Goal: Find specific page/section: Find specific page/section

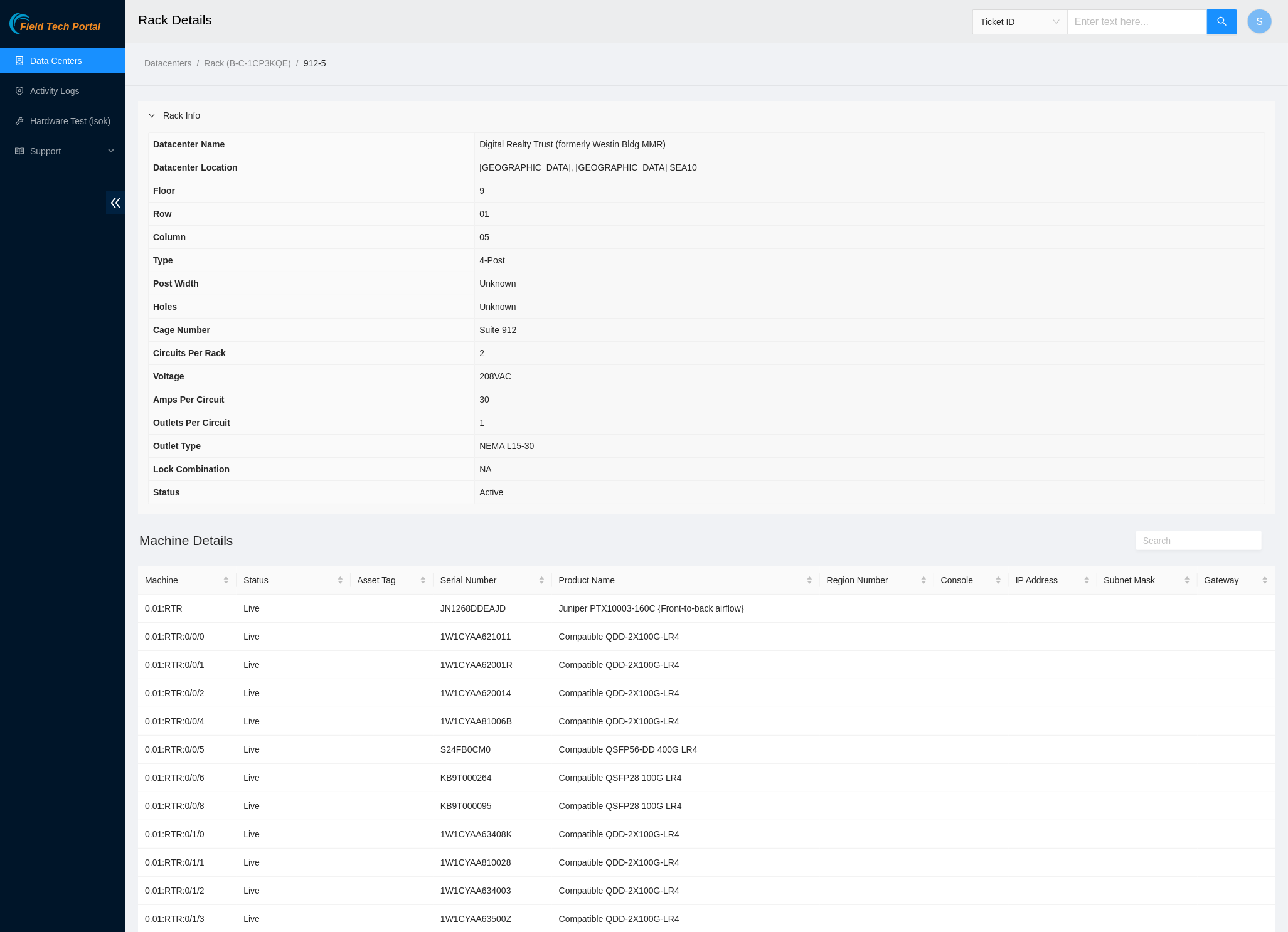
click at [69, 33] on span "Field Tech Portal" at bounding box center [60, 27] width 81 height 12
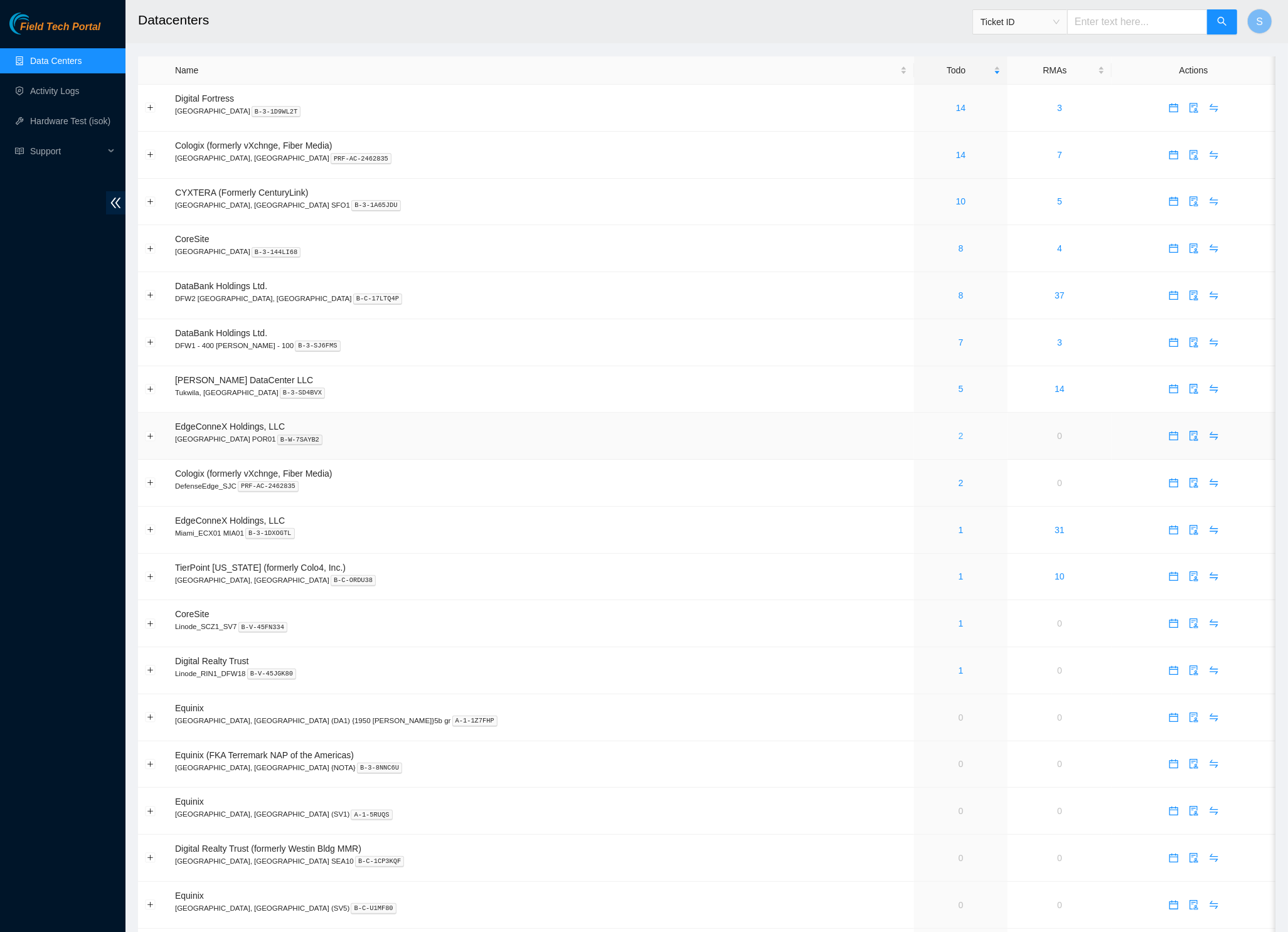
click at [959, 437] on link "2" at bounding box center [961, 436] width 5 height 10
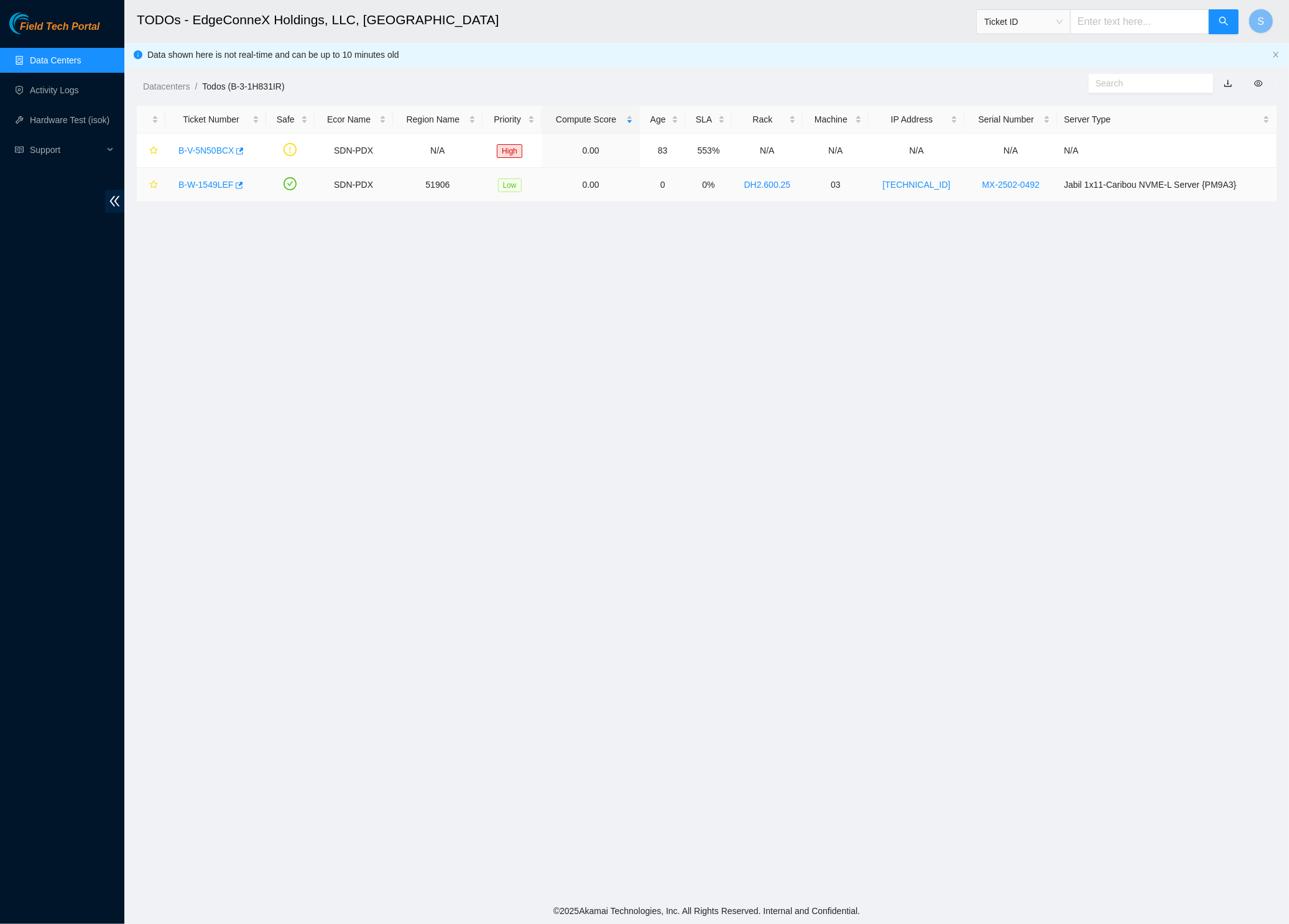
click at [197, 183] on link "B-W-1549LEF" at bounding box center [206, 185] width 55 height 10
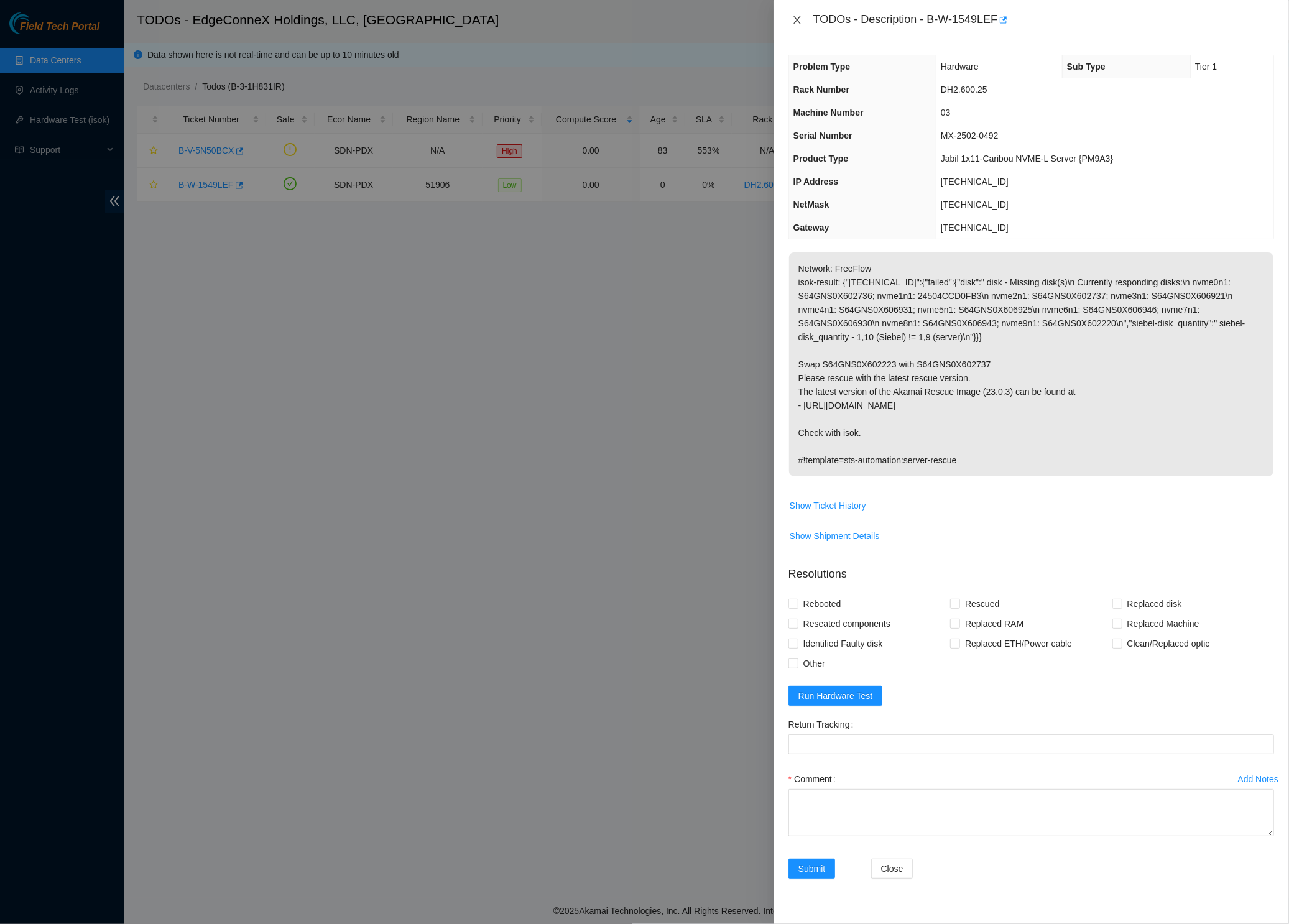
click at [805, 17] on button "Close" at bounding box center [797, 20] width 17 height 11
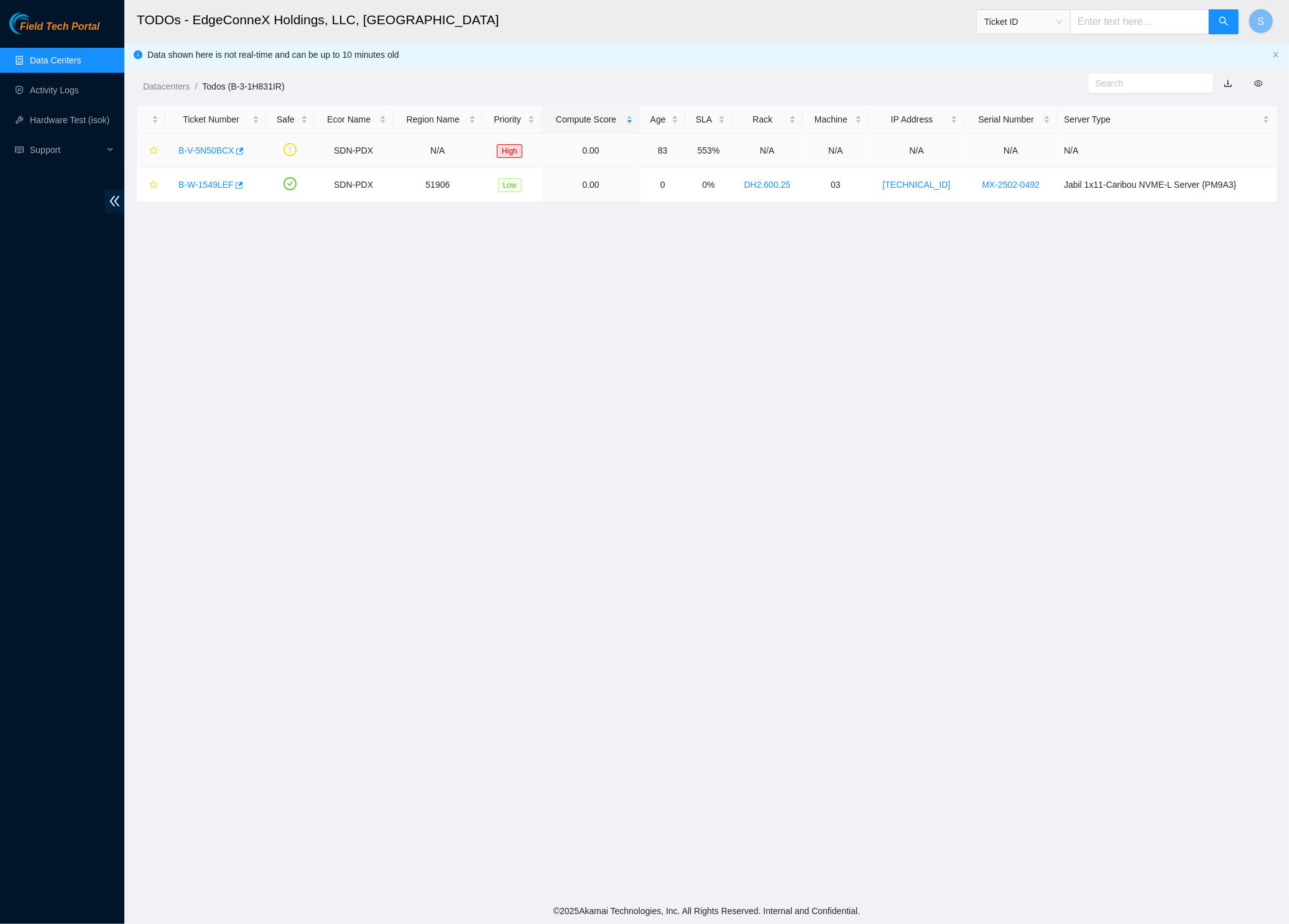
click at [208, 148] on link "B-V-5N50BCX" at bounding box center [206, 151] width 56 height 10
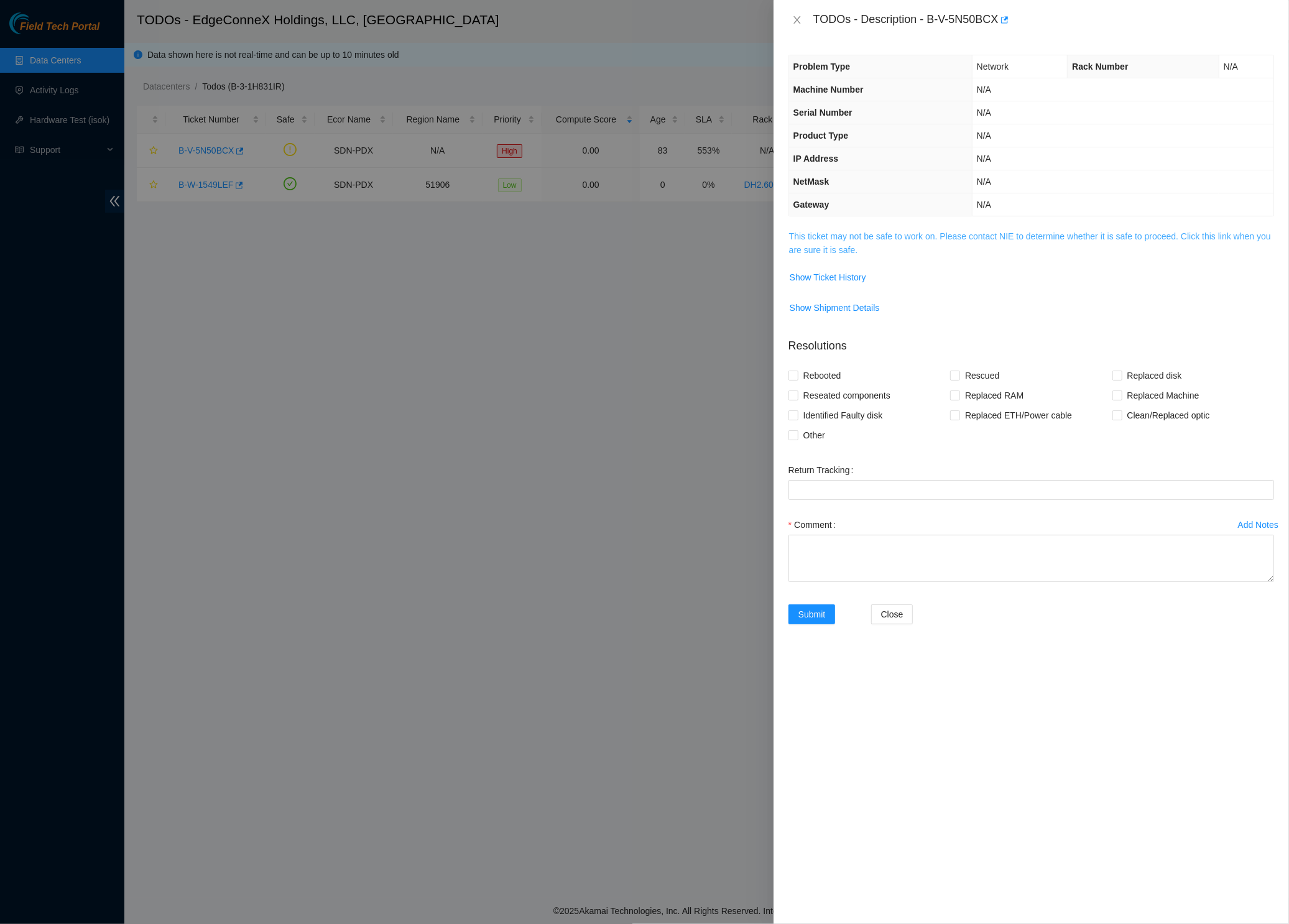
click at [879, 234] on link "This ticket may not be safe to work on. Please contact NIE to determine whether…" at bounding box center [1030, 243] width 482 height 24
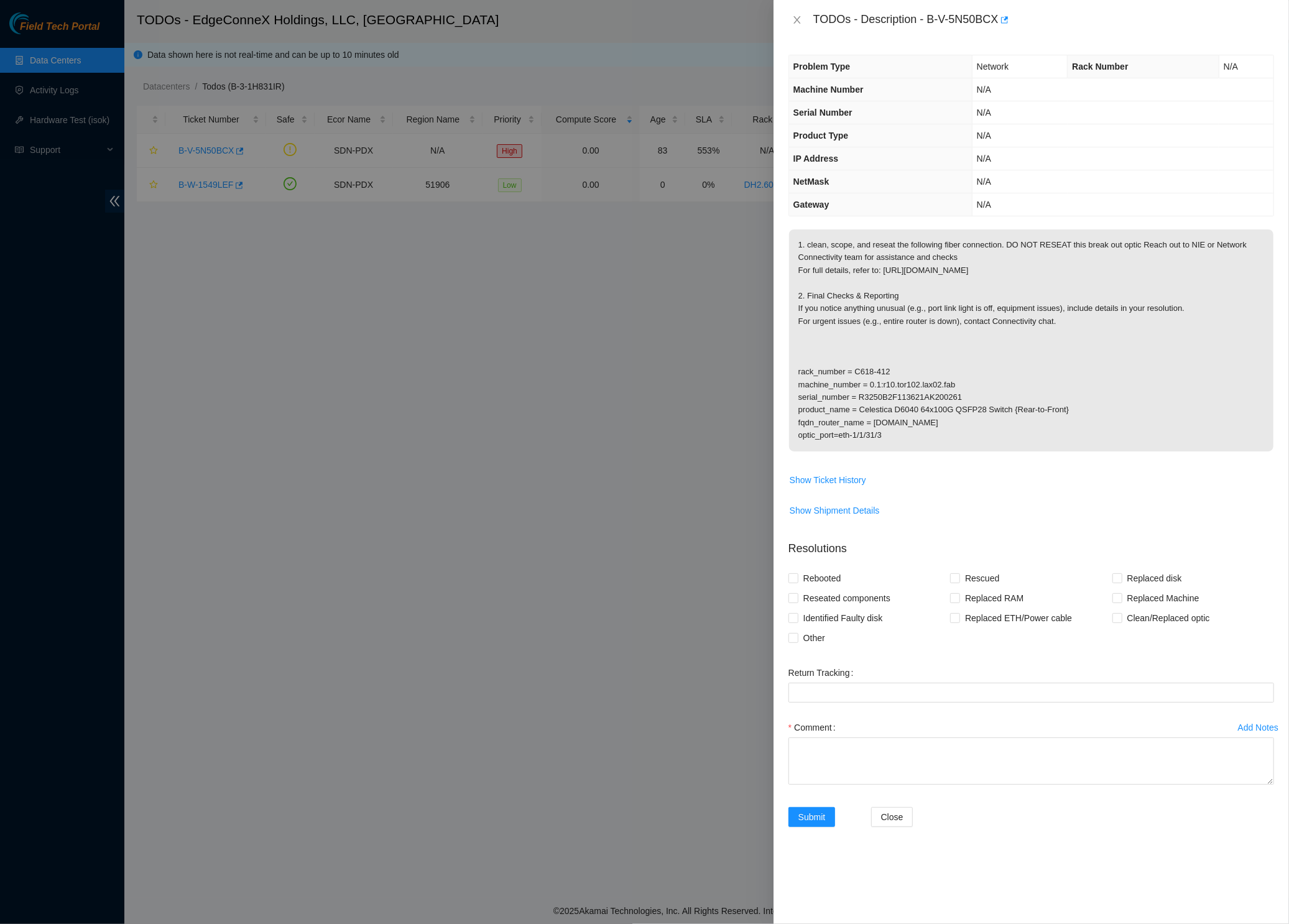
click at [1056, 573] on div "Rescued" at bounding box center [1031, 578] width 162 height 20
click at [1053, 480] on span "Show Ticket History" at bounding box center [1031, 480] width 484 height 20
click at [990, 354] on p "1. clean, scope, and reseat the following fiber connection. DO NOT RESEAT this …" at bounding box center [1031, 340] width 484 height 222
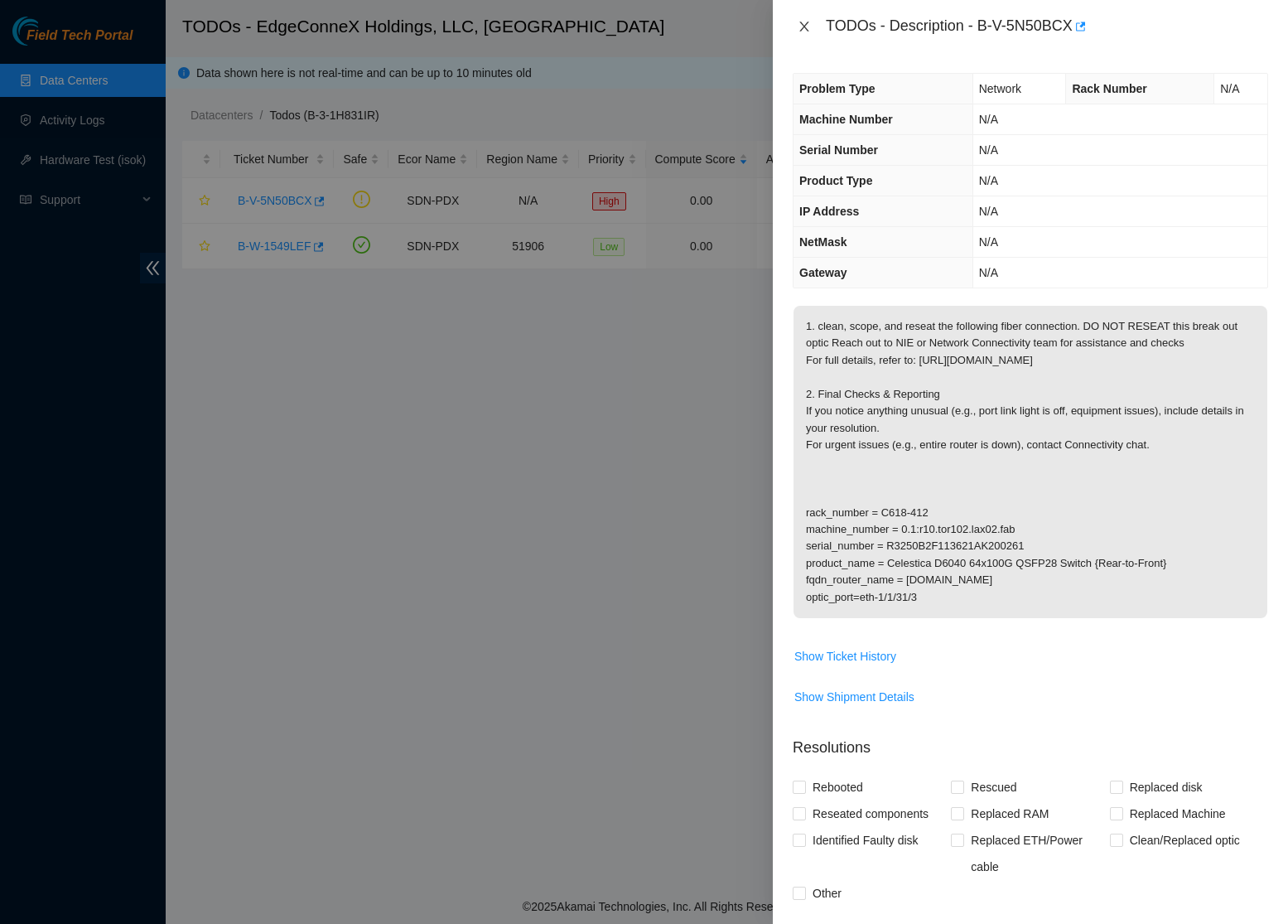
click at [811, 24] on button "Close" at bounding box center [804, 26] width 23 height 15
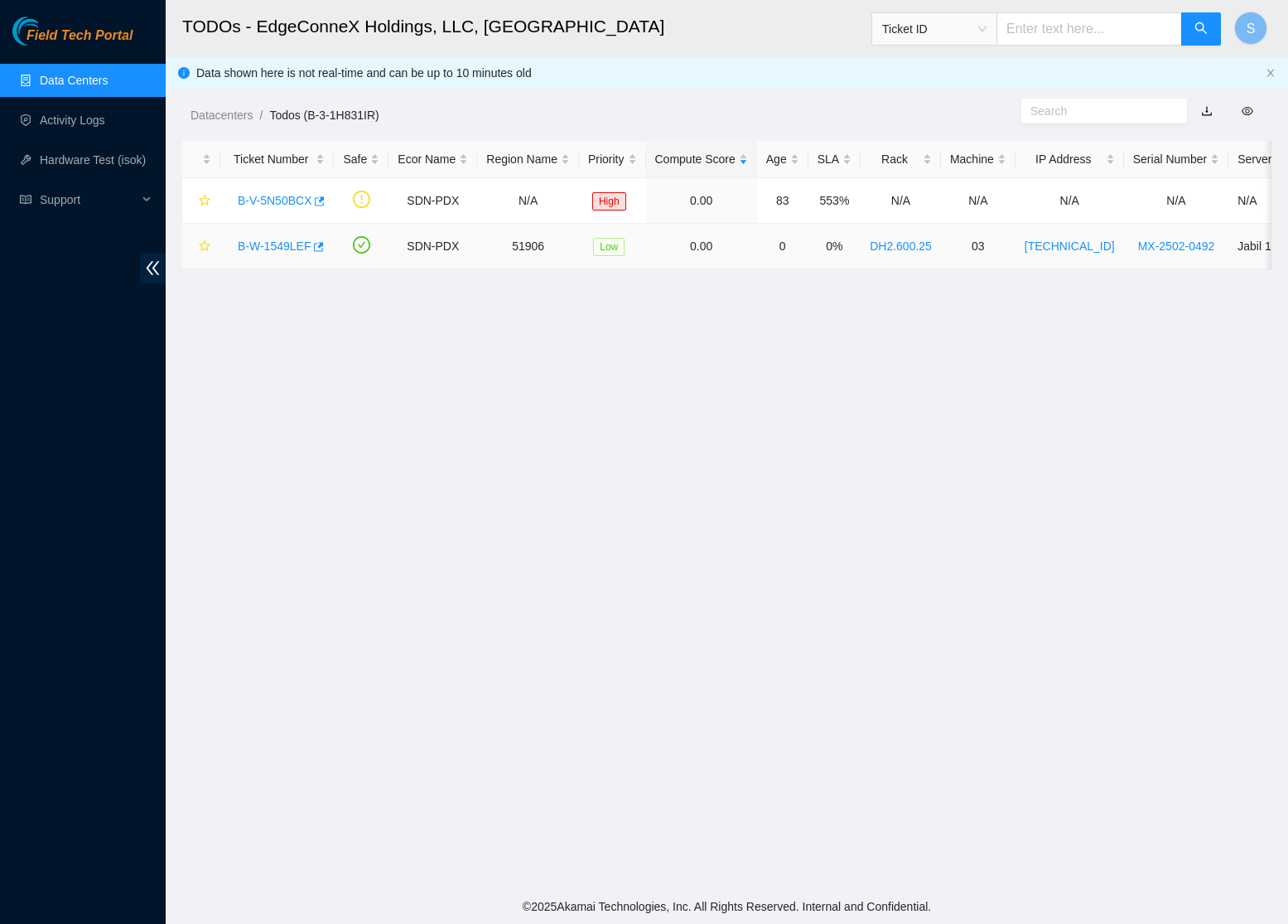
click at [254, 242] on link "B-W-1549LEF" at bounding box center [274, 246] width 73 height 14
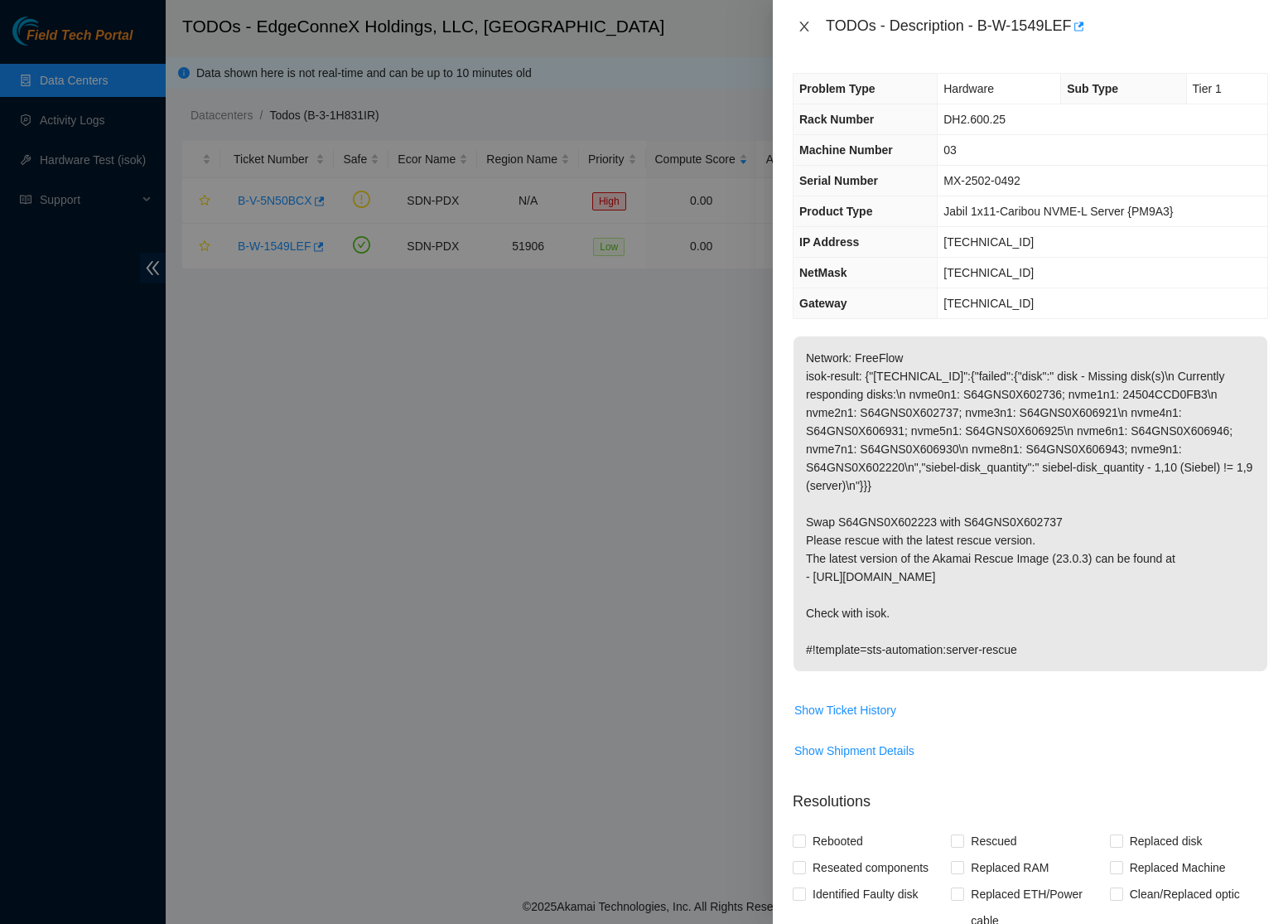
click at [805, 19] on button "Close" at bounding box center [804, 26] width 23 height 15
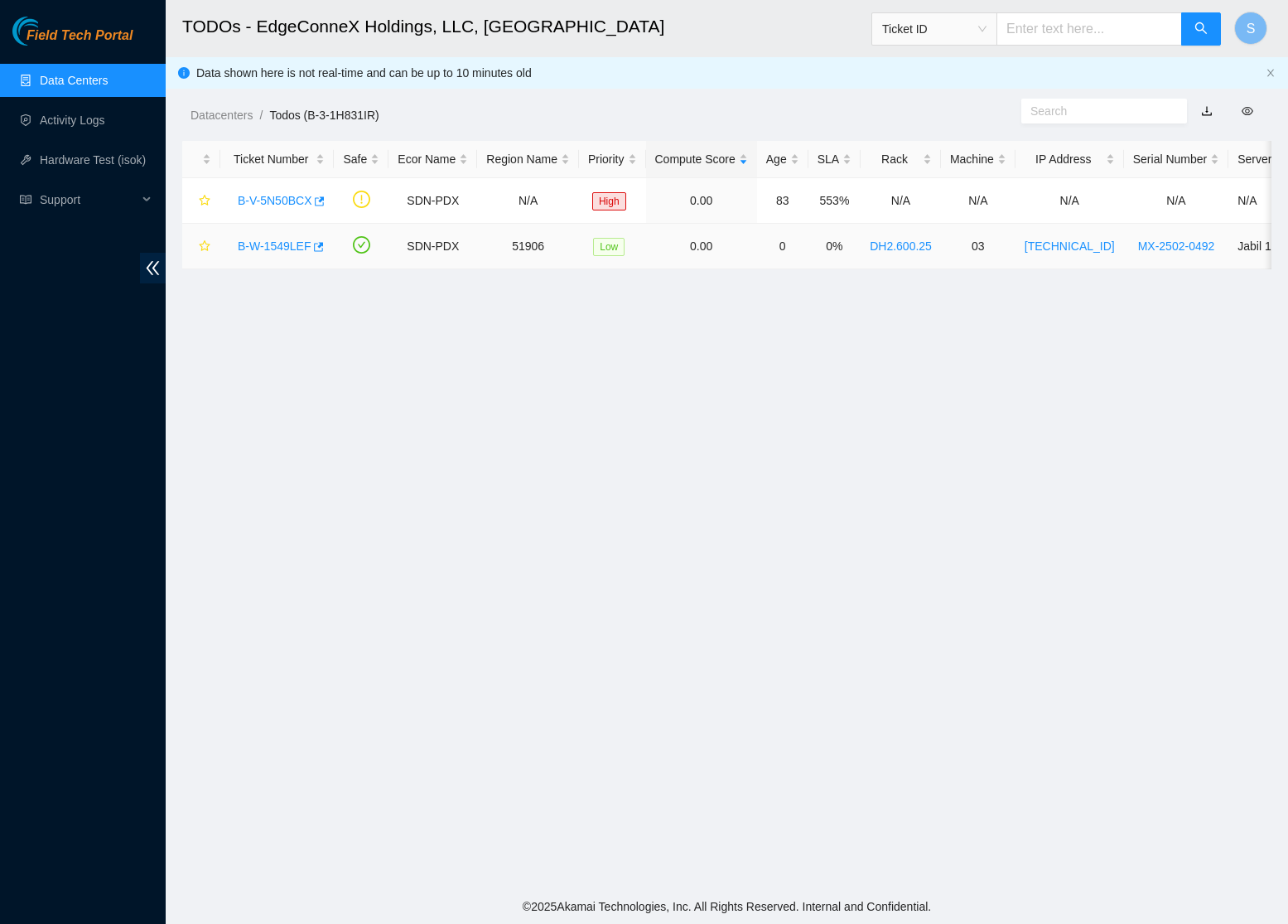
click at [286, 239] on link "B-W-1549LEF" at bounding box center [274, 246] width 73 height 14
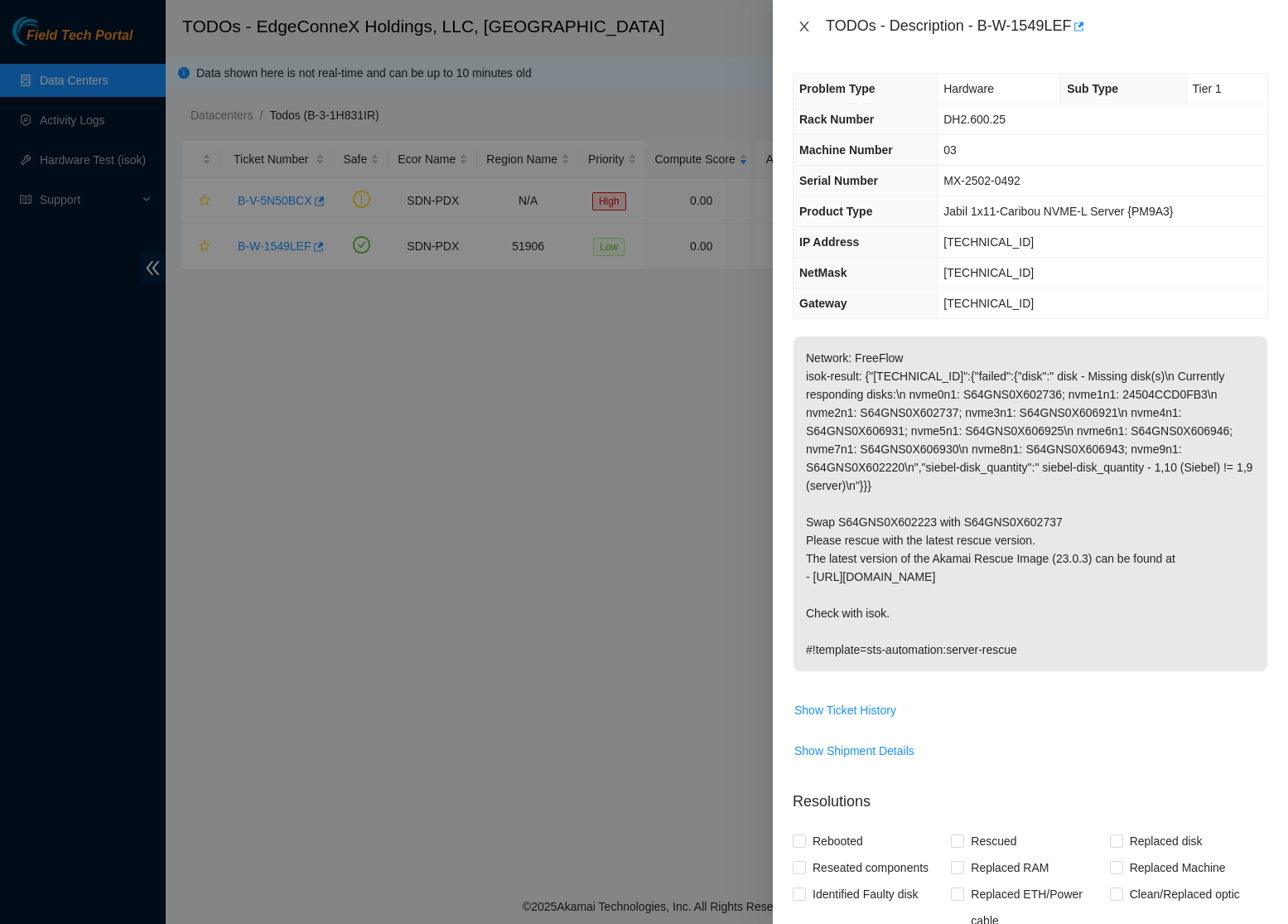
click at [802, 27] on icon "close" at bounding box center [803, 26] width 9 height 10
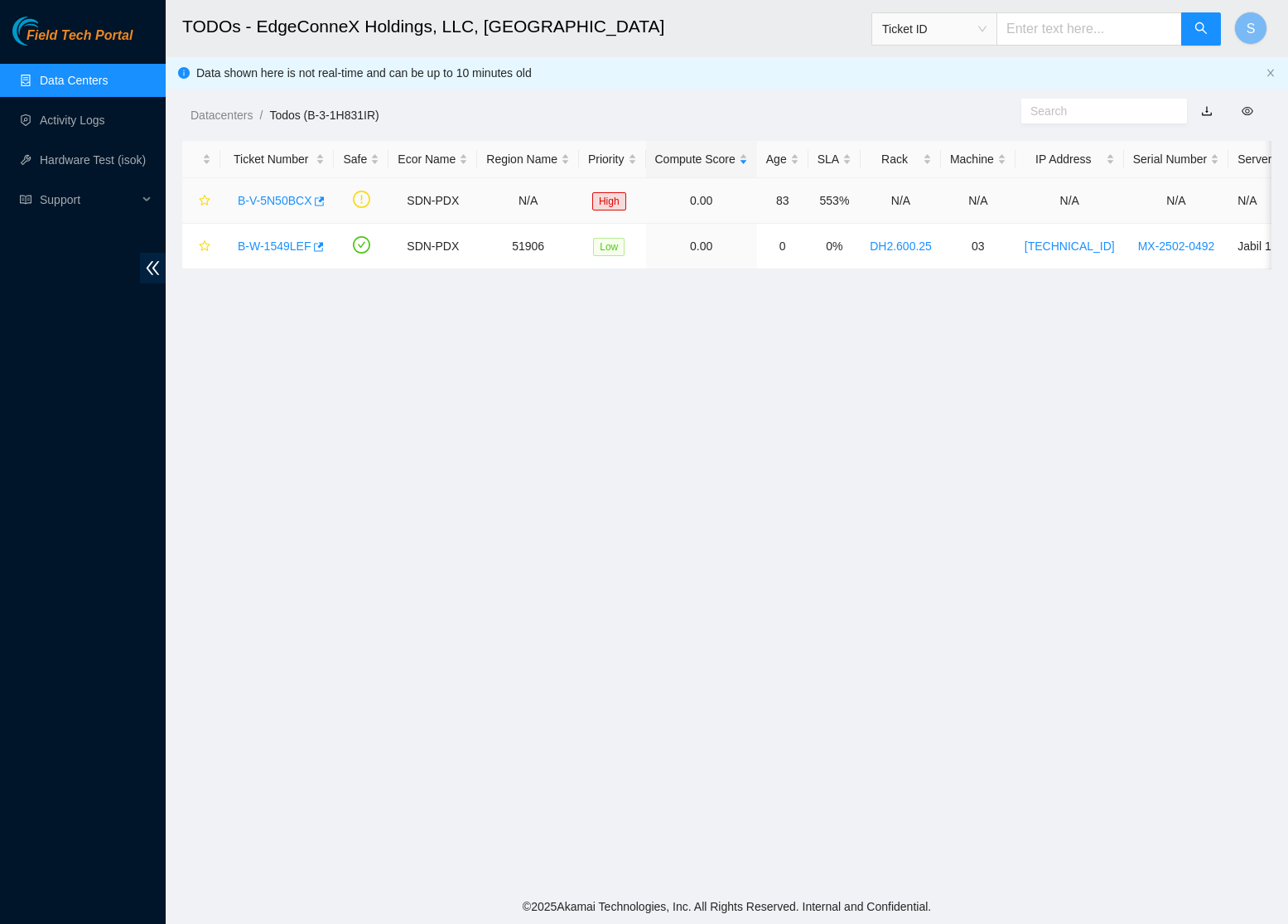
click at [266, 199] on link "B-V-5N50BCX" at bounding box center [274, 201] width 74 height 14
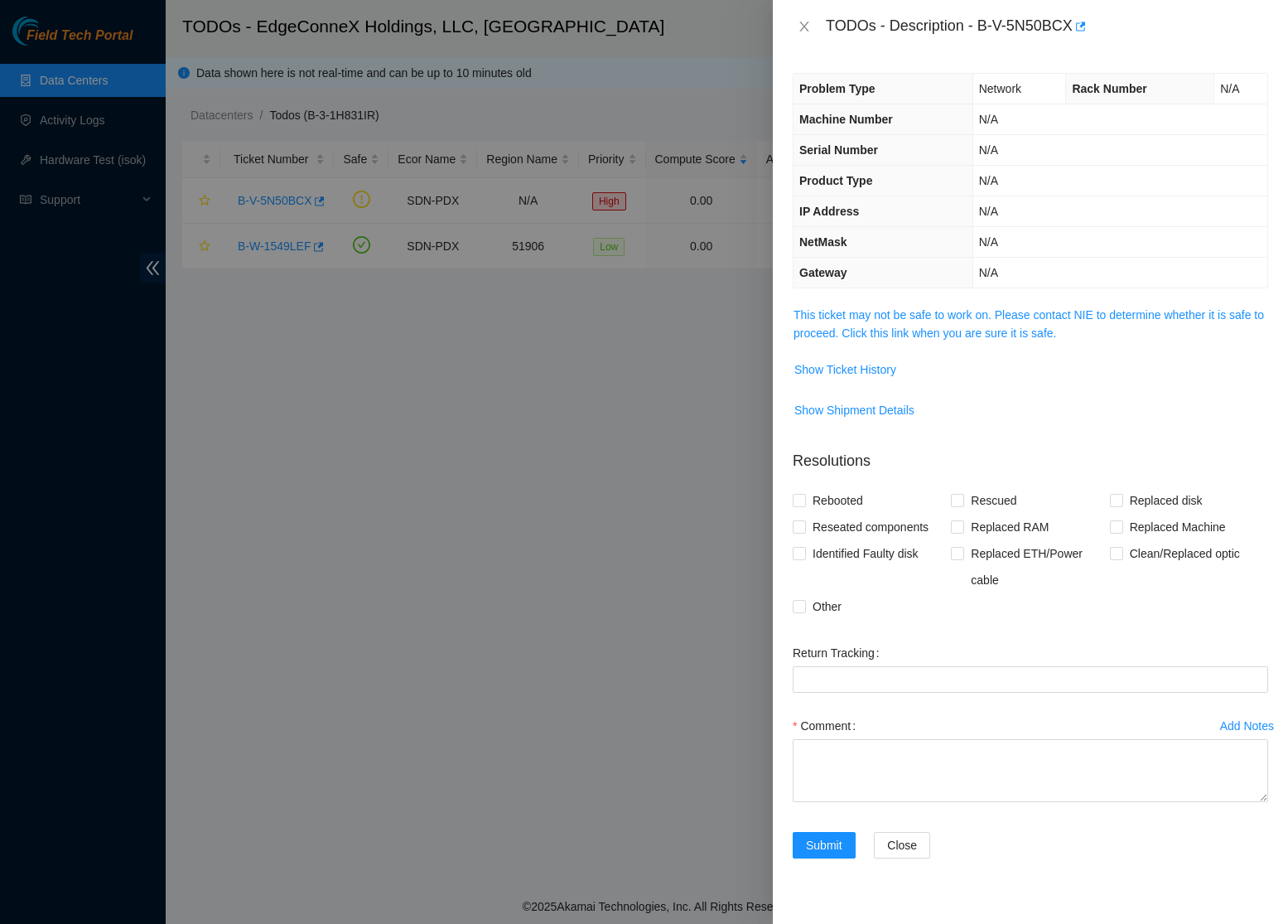
click at [991, 323] on span "This ticket may not be safe to work on. Please contact NIE to determine whether…" at bounding box center [1030, 323] width 474 height 37
click at [989, 329] on link "This ticket may not be safe to work on. Please contact NIE to determine whether…" at bounding box center [1029, 323] width 470 height 31
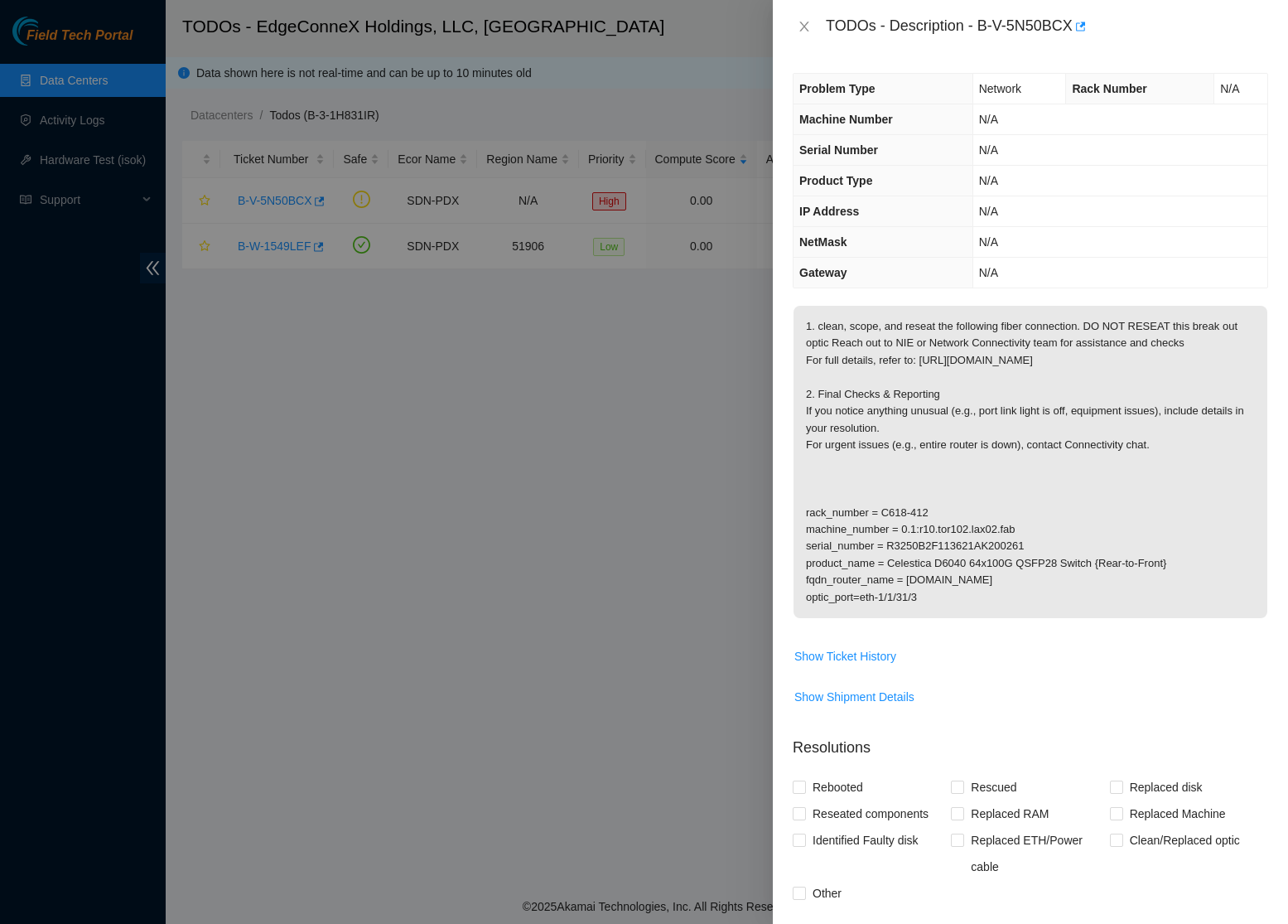
drag, startPoint x: 813, startPoint y: 328, endPoint x: 1012, endPoint y: 616, distance: 350.1
click at [1012, 616] on p "1. clean, scope, and reseat the following fiber connection. DO NOT RESEAT this …" at bounding box center [1030, 461] width 474 height 312
drag, startPoint x: 987, startPoint y: 459, endPoint x: 976, endPoint y: 472, distance: 17.0
click at [987, 461] on p "1. clean, scope, and reseat the following fiber connection. DO NOT RESEAT this …" at bounding box center [1030, 461] width 474 height 312
drag, startPoint x: 806, startPoint y: 525, endPoint x: 972, endPoint y: 526, distance: 166.0
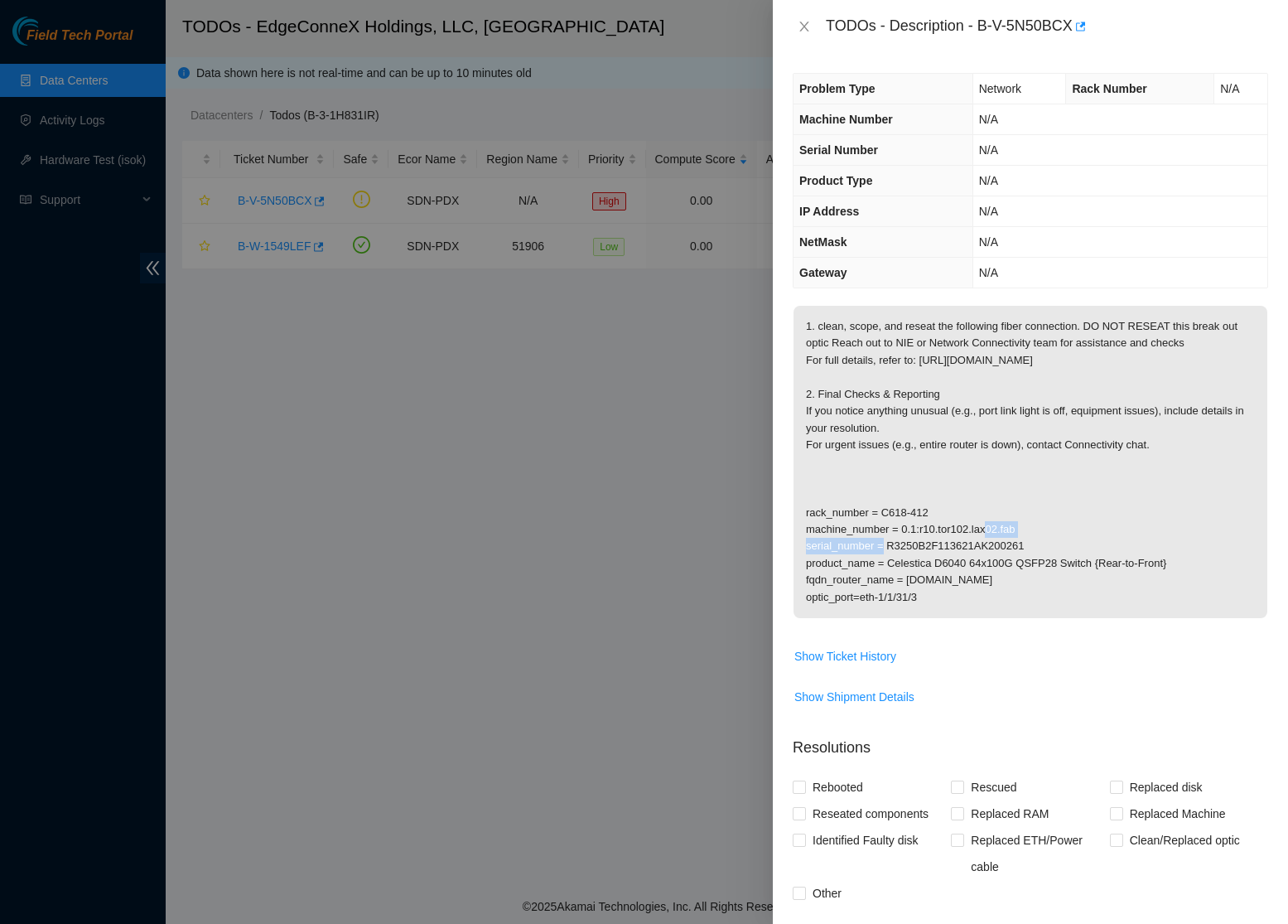
click at [972, 526] on p "1. clean, scope, and reseat the following fiber connection. DO NOT RESEAT this …" at bounding box center [1030, 461] width 474 height 312
copy p "rack_number = C618-412"
click at [801, 24] on icon "close" at bounding box center [803, 26] width 9 height 10
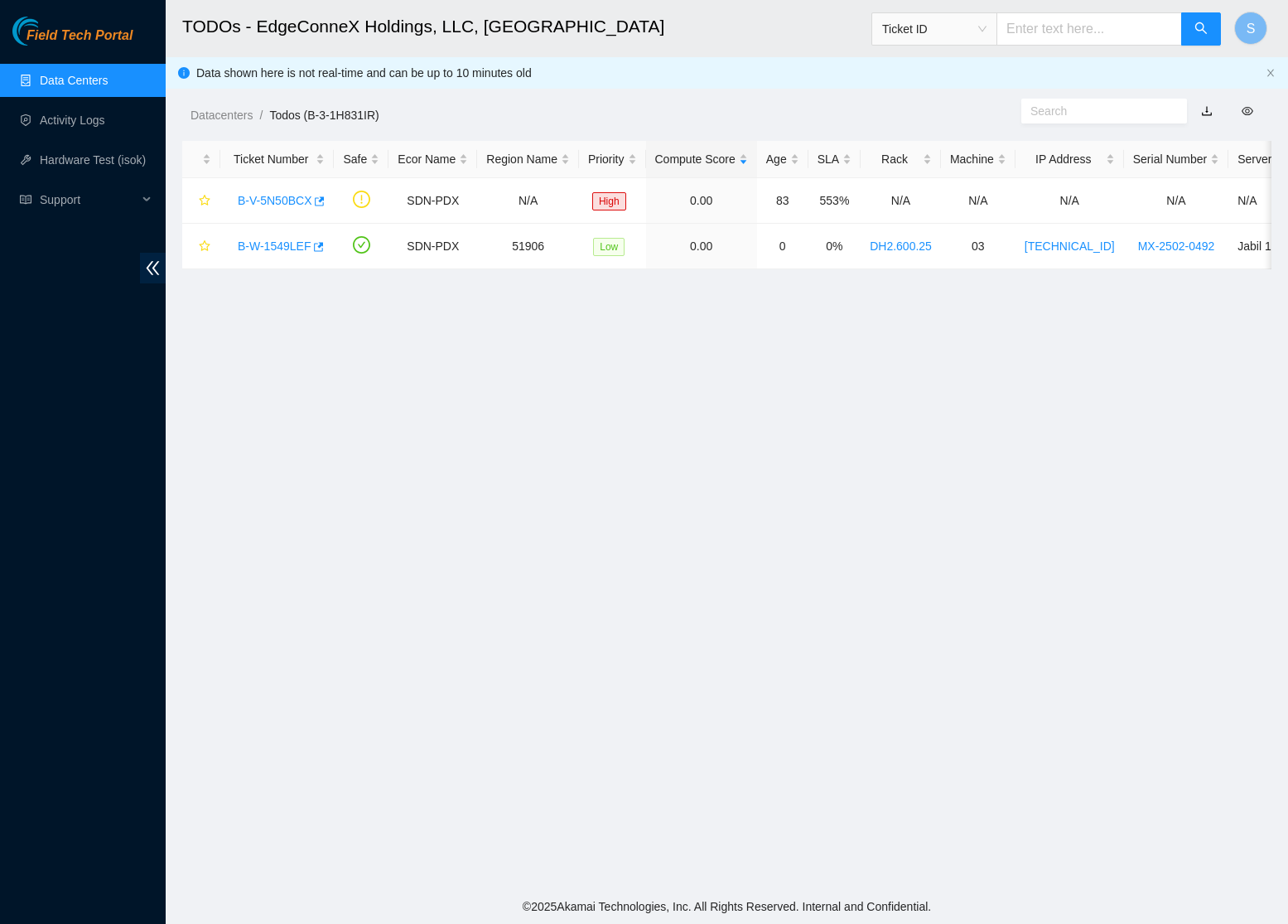
click at [772, 23] on h2 "TODOs - EdgeConneX Holdings, LLC, Portland POR01" at bounding box center [621, 26] width 879 height 53
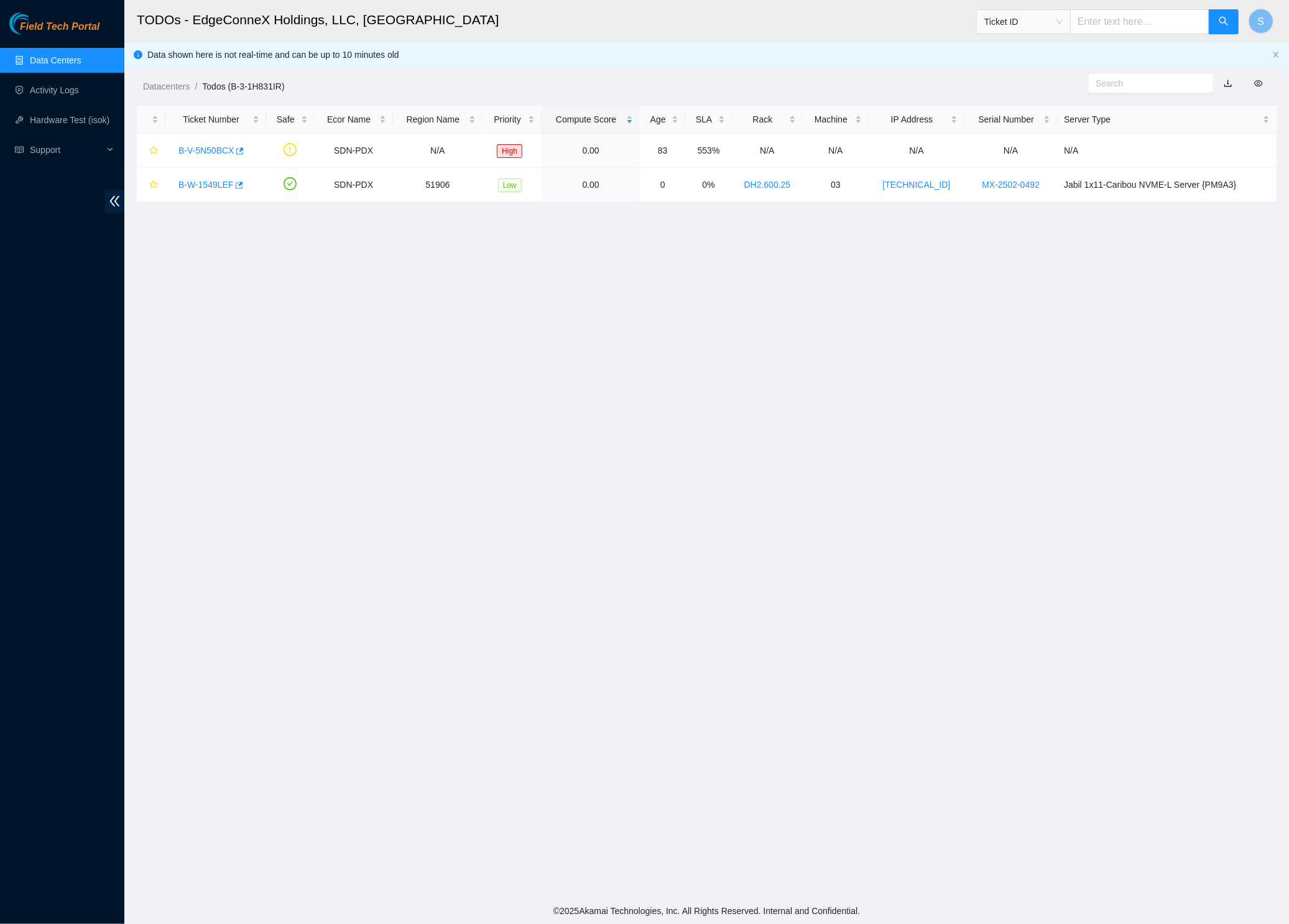
click at [618, 33] on h2 "TODOs - EdgeConneX Holdings, LLC, Portland POR01" at bounding box center [579, 20] width 885 height 40
click at [1279, 55] on icon "close" at bounding box center [1276, 55] width 8 height 8
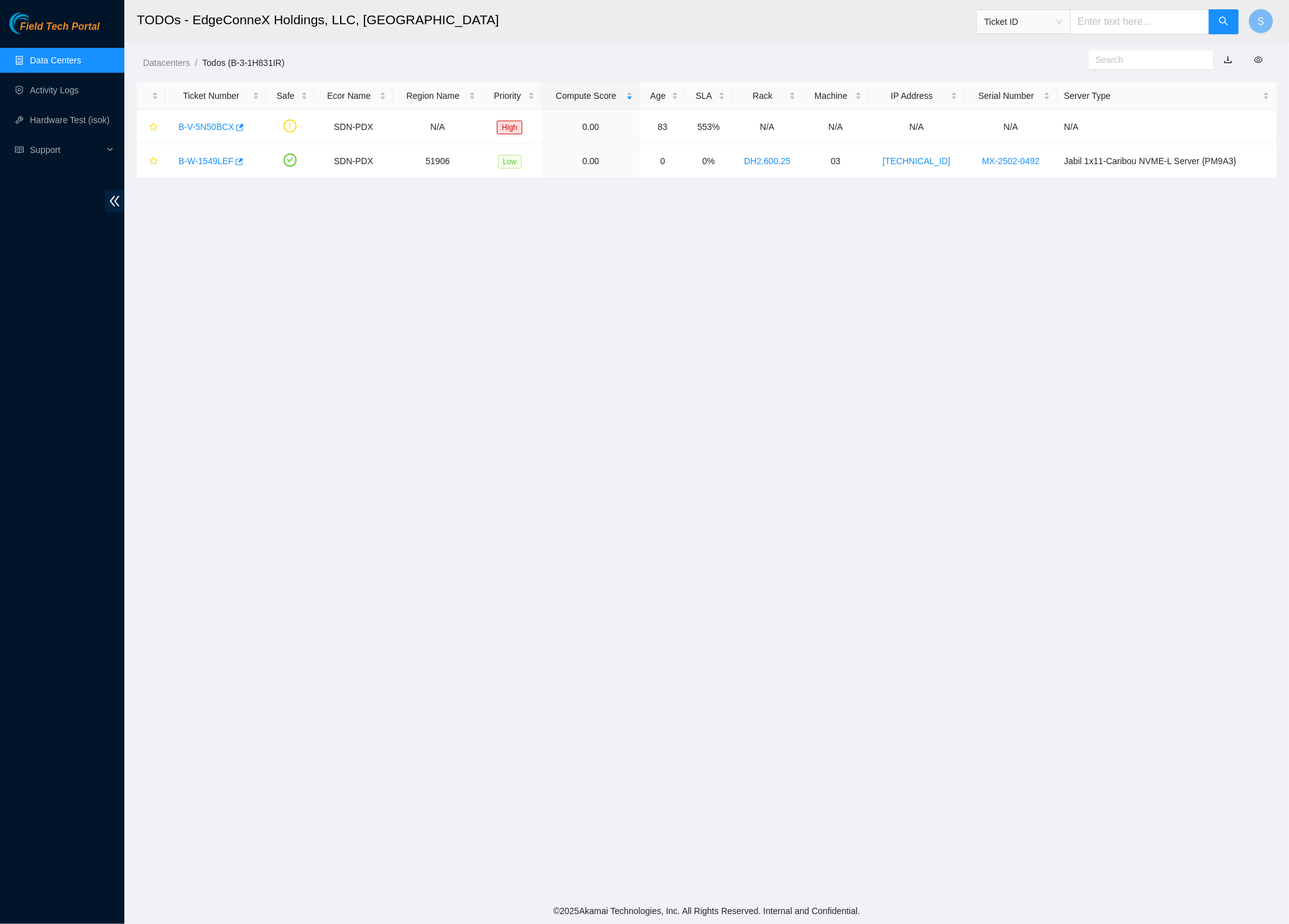
click at [647, 286] on main "TODOs - EdgeConneX Holdings, LLC, Portland POR01 Ticket ID S Datacenters / Todo…" at bounding box center [706, 449] width 1164 height 898
click at [411, 315] on main "TODOs - EdgeConneX Holdings, LLC, Portland POR01 Ticket ID S Datacenters / Todo…" at bounding box center [706, 449] width 1164 height 898
click at [219, 128] on link "B-V-5N50BCX" at bounding box center [206, 127] width 56 height 10
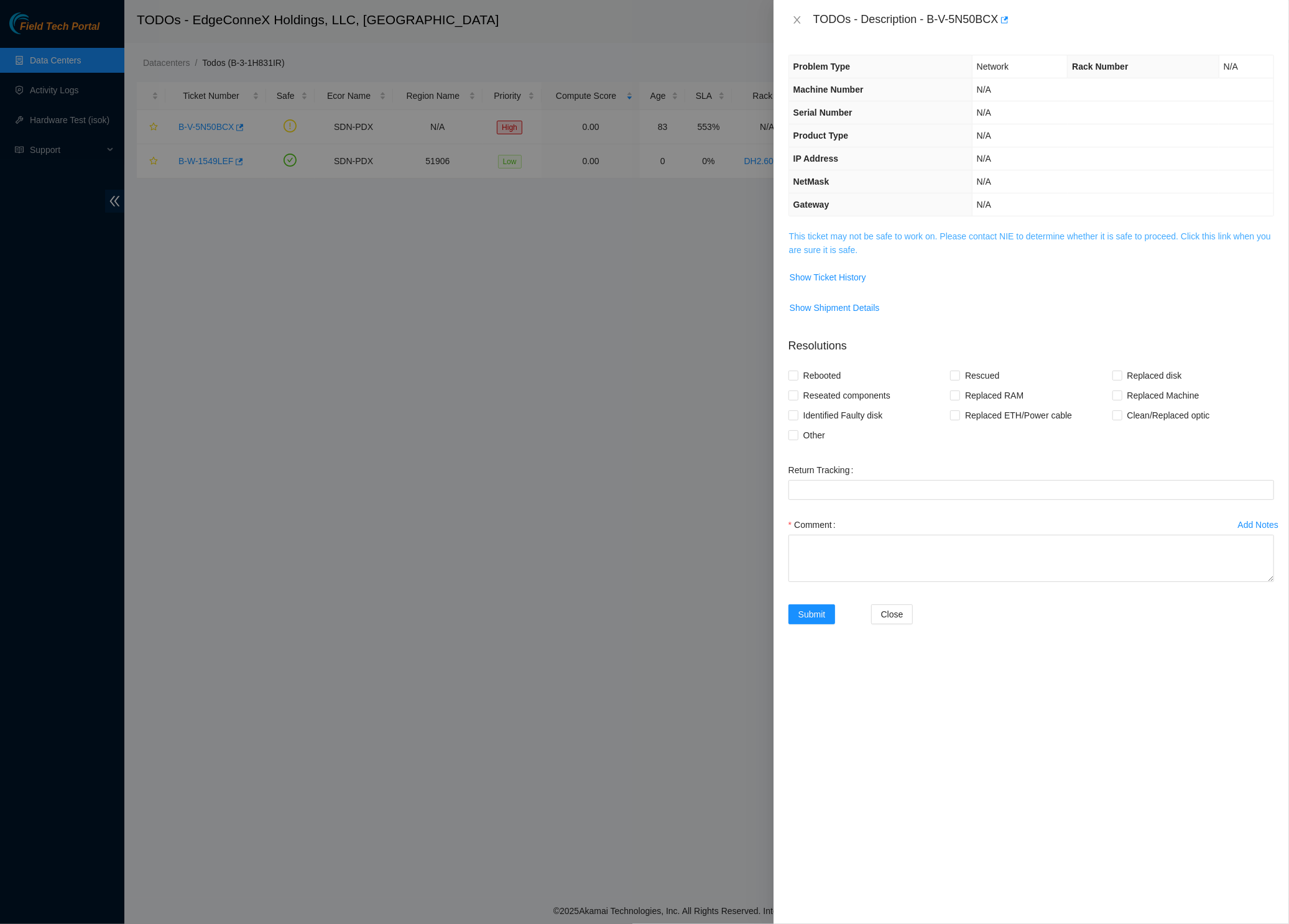
click at [856, 234] on link "This ticket may not be safe to work on. Please contact NIE to determine whether…" at bounding box center [1030, 243] width 482 height 24
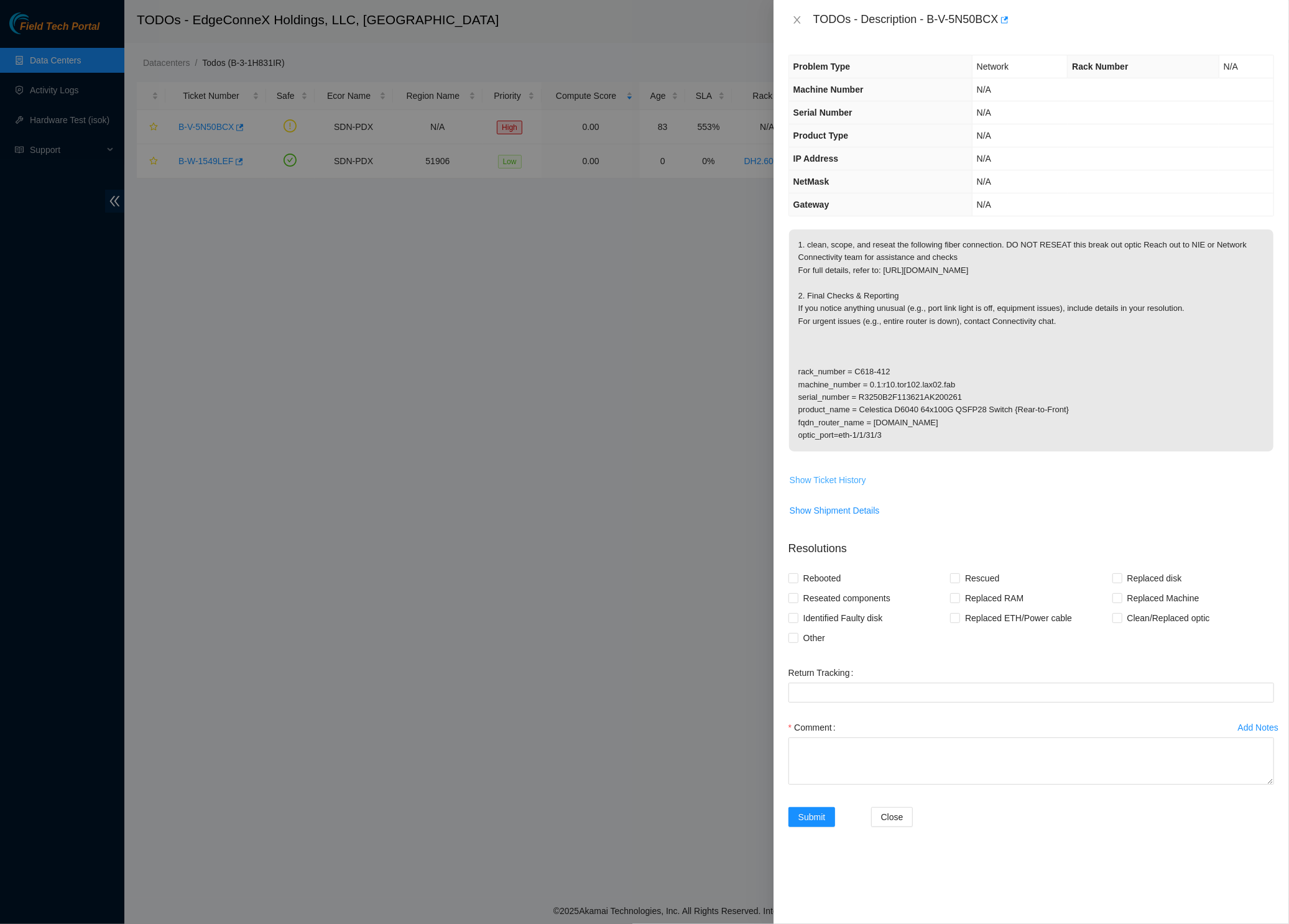
click at [838, 473] on span "Show Ticket History" at bounding box center [828, 480] width 77 height 13
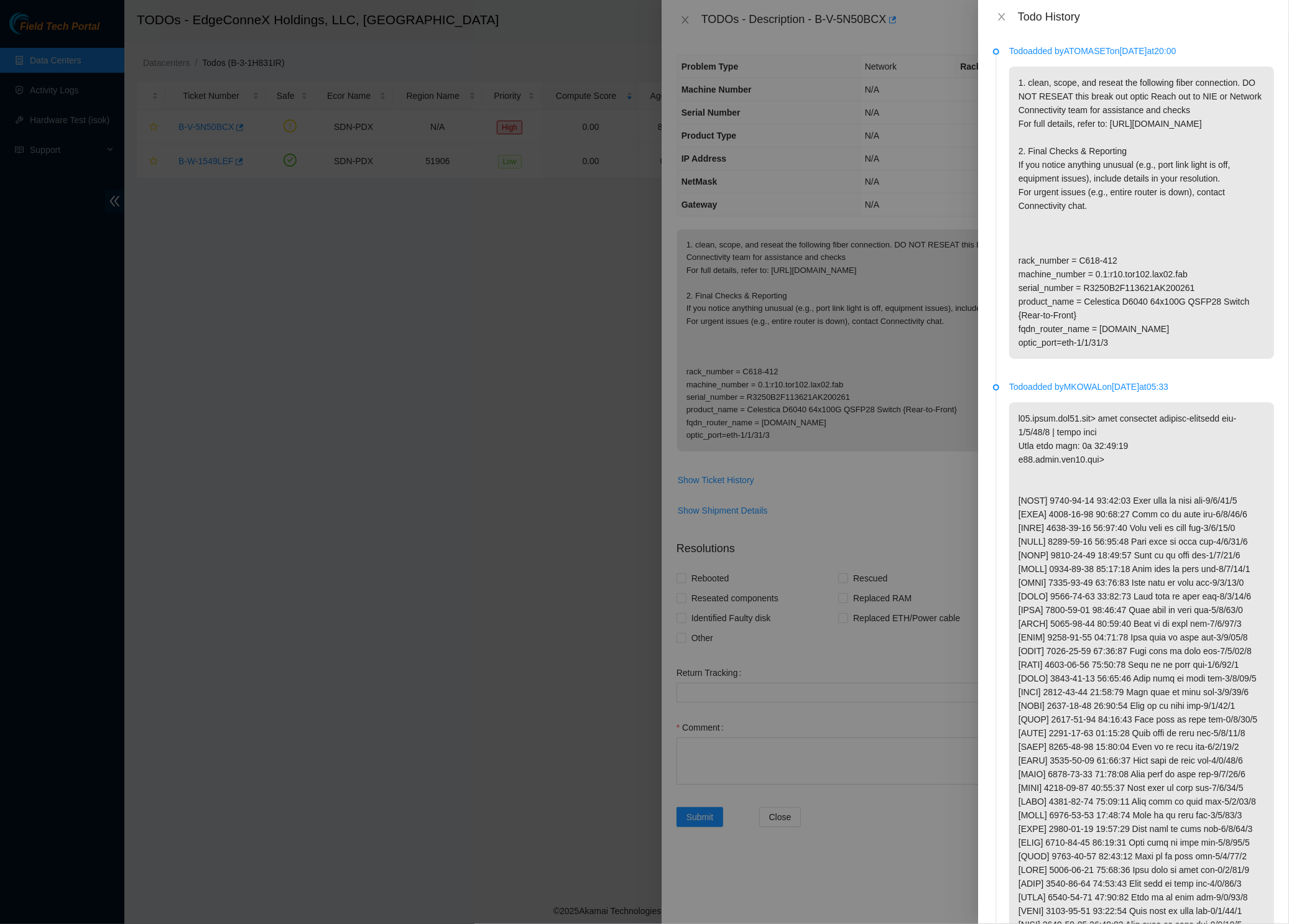
drag, startPoint x: 1075, startPoint y: 50, endPoint x: 1122, endPoint y: 50, distance: 47.0
click at [1122, 50] on p "Todo added by ATOMASET on 2025-09-02 at 20:00" at bounding box center [1141, 50] width 265 height 13
copy p "ATOMASET"
click at [1000, 13] on icon "close" at bounding box center [1002, 17] width 7 height 8
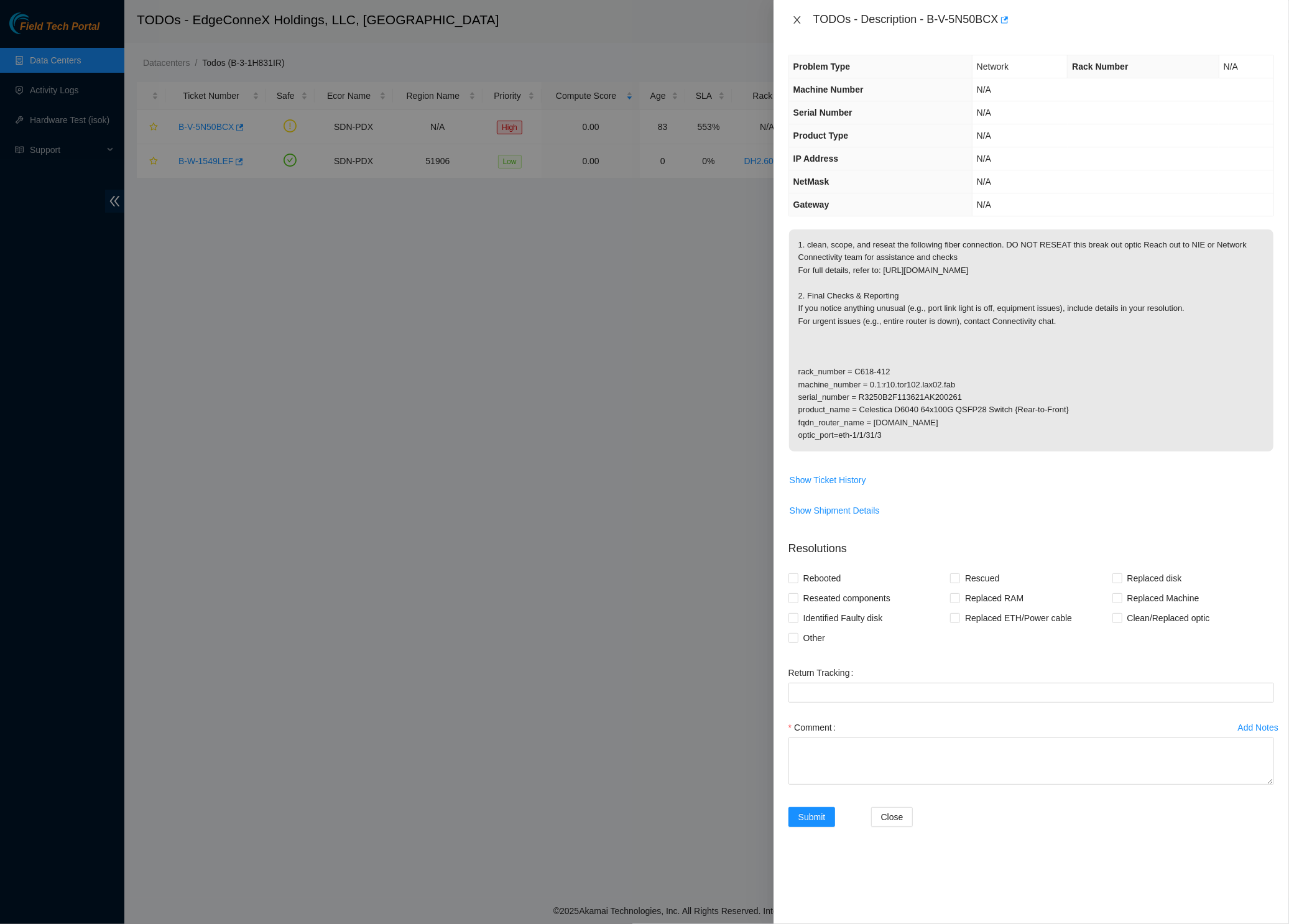
click at [797, 22] on icon "close" at bounding box center [797, 20] width 10 height 10
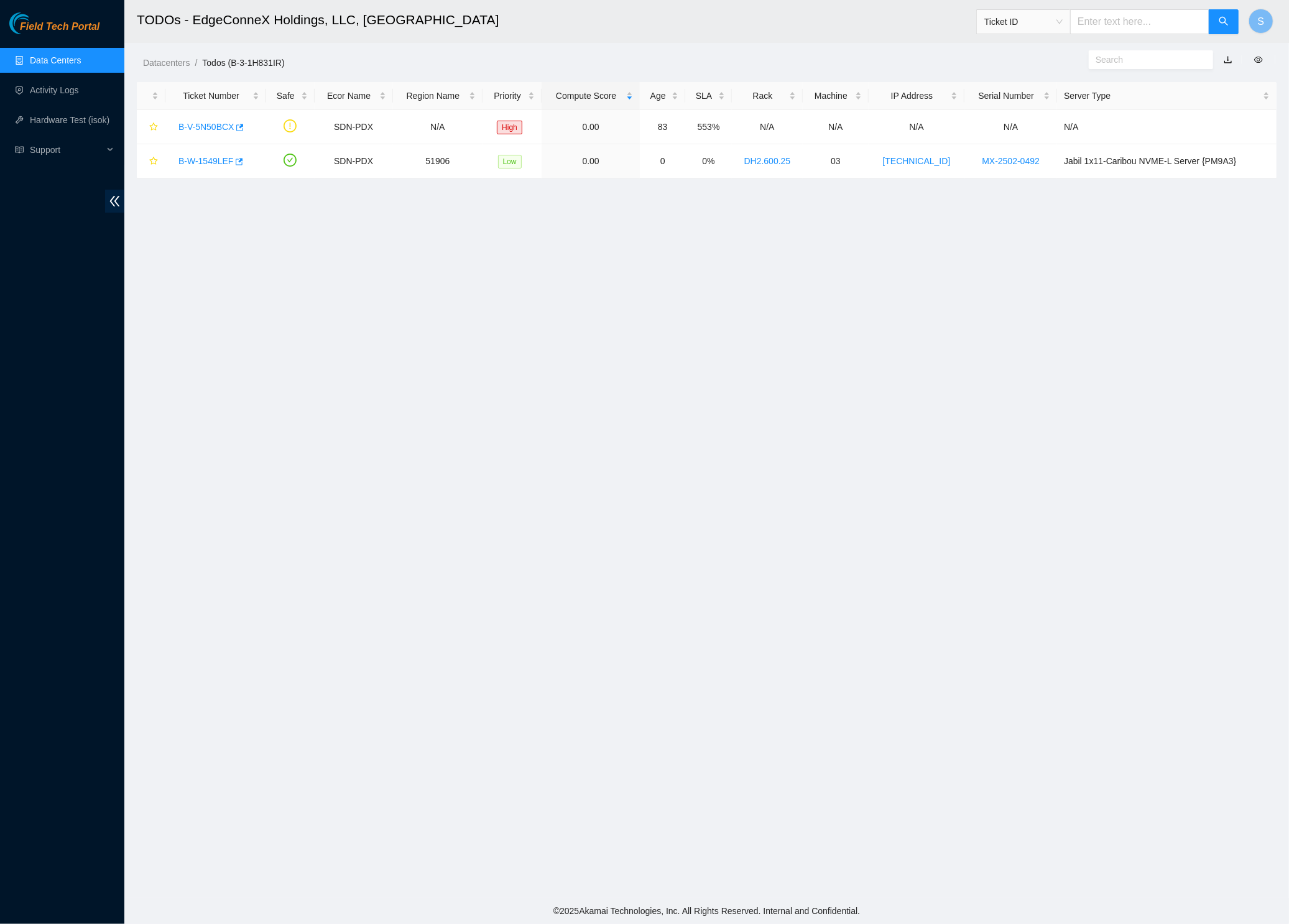
click at [45, 24] on span "Field Tech Portal" at bounding box center [59, 27] width 80 height 11
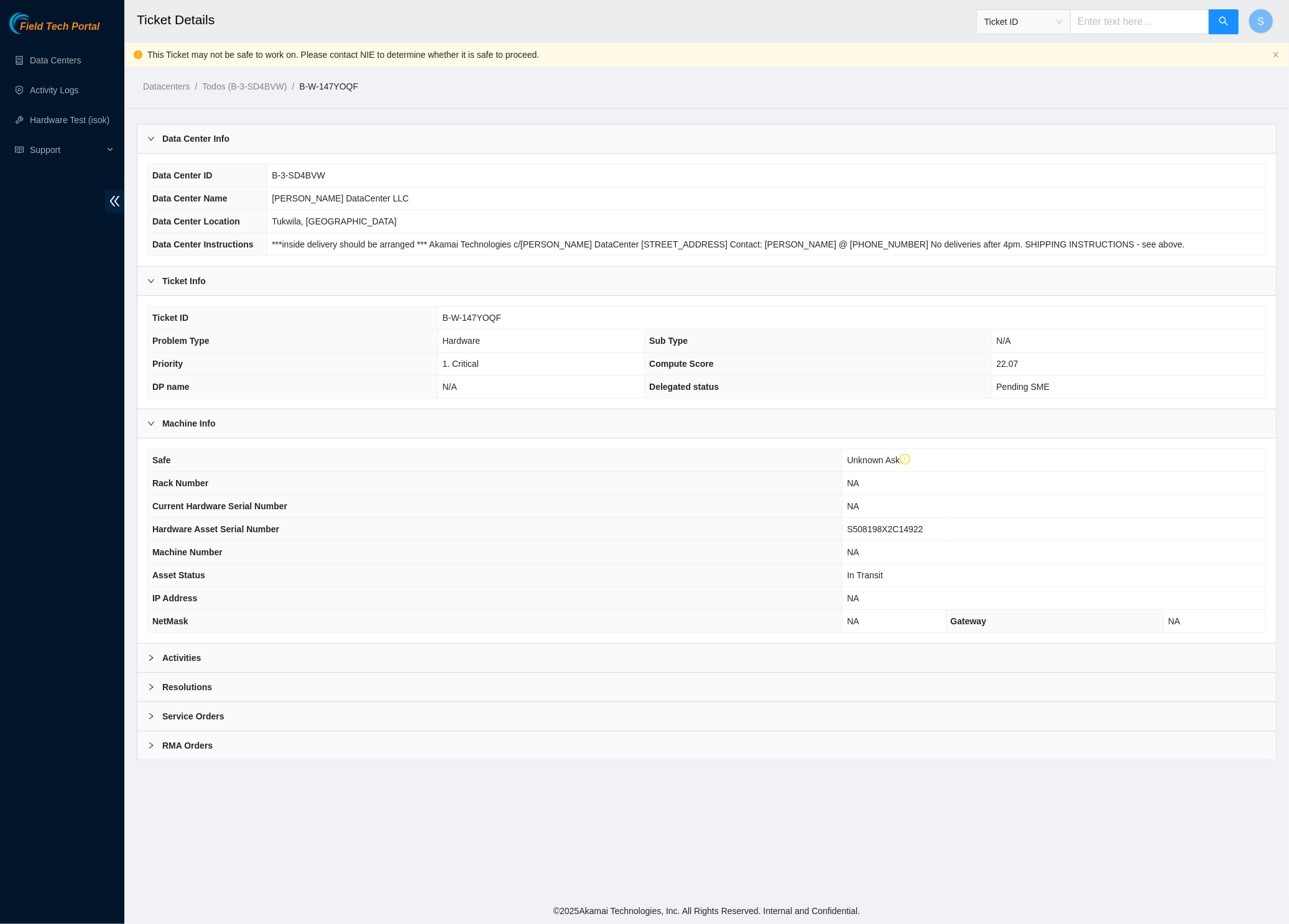
click at [70, 24] on span "Field Tech Portal" at bounding box center [59, 27] width 80 height 11
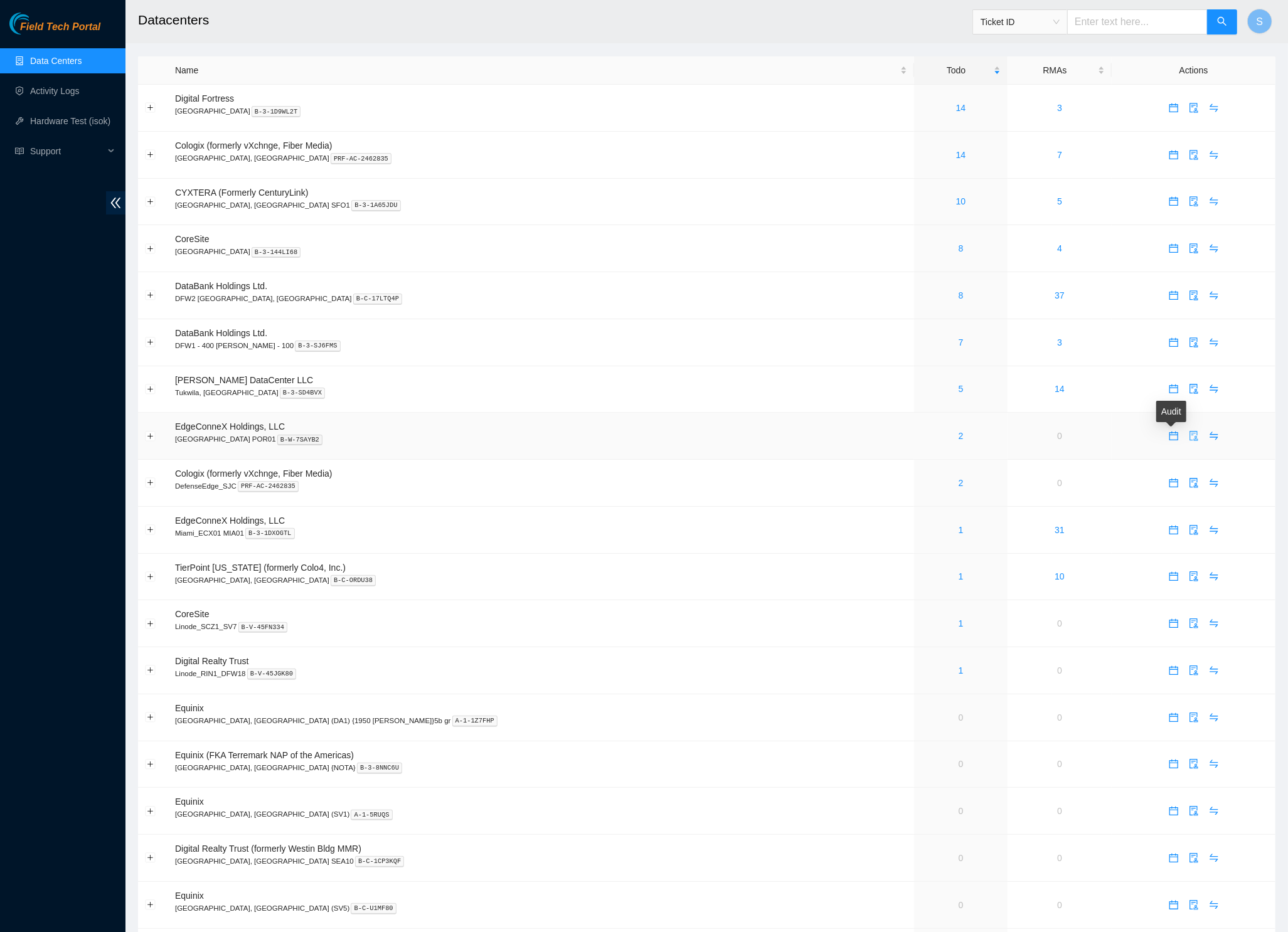
click at [1189, 437] on icon "audit" at bounding box center [1194, 436] width 10 height 10
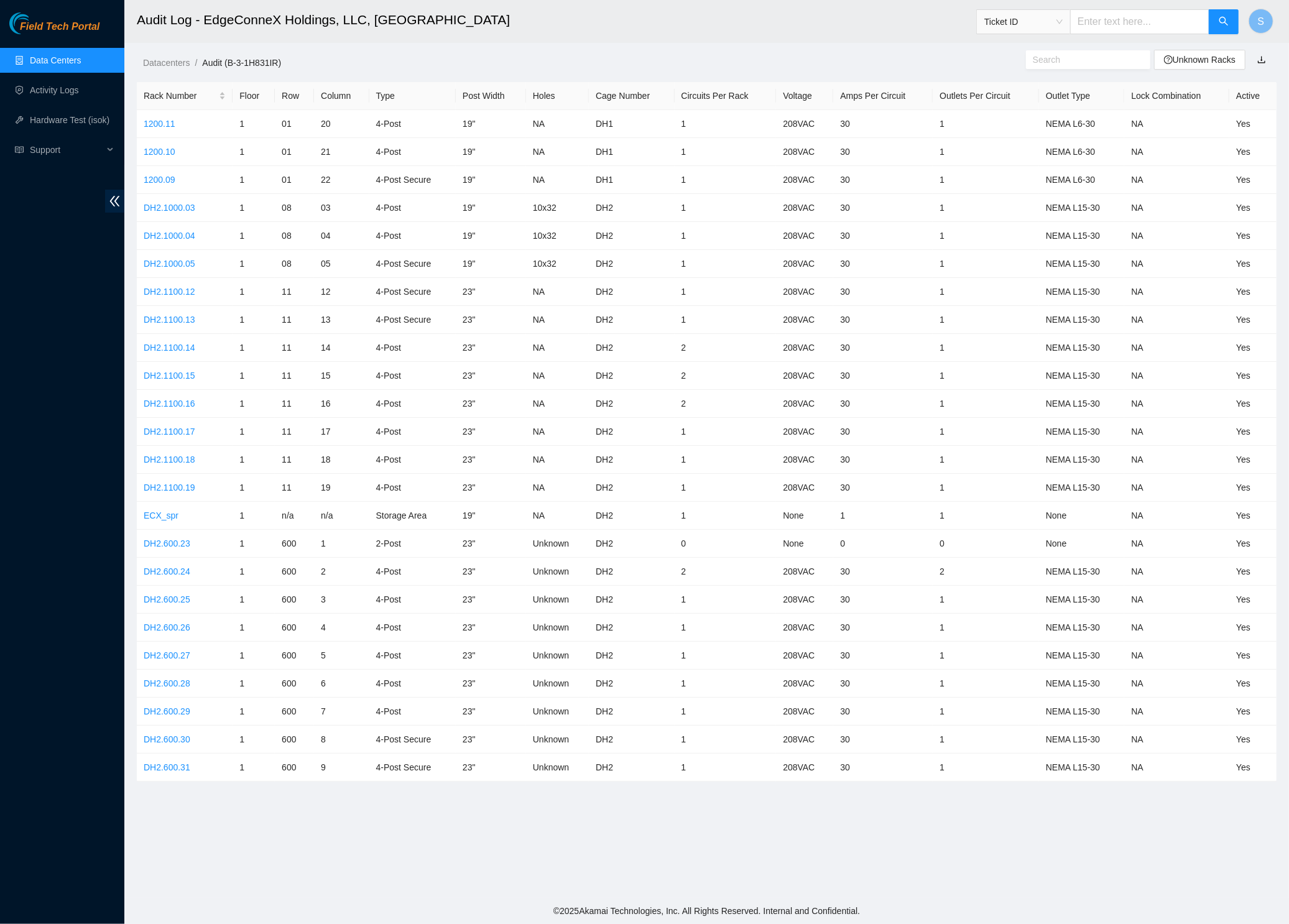
click at [50, 38] on div "Field Tech Portal Data Centers Activity Logs Hardware Test (isok) Support" at bounding box center [62, 467] width 125 height 911
click at [53, 31] on span "Field Tech Portal" at bounding box center [59, 27] width 80 height 11
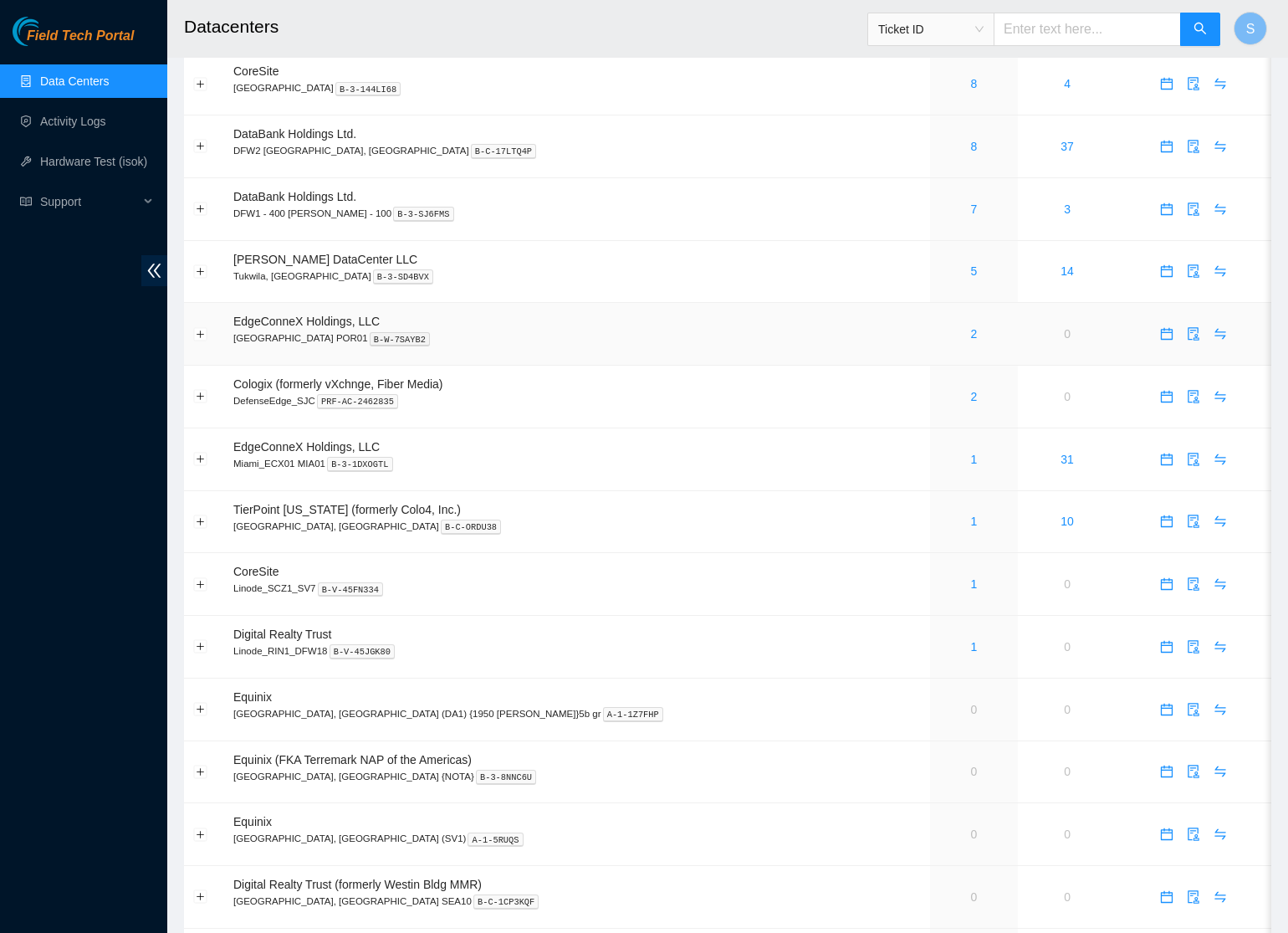
scroll to position [194, 0]
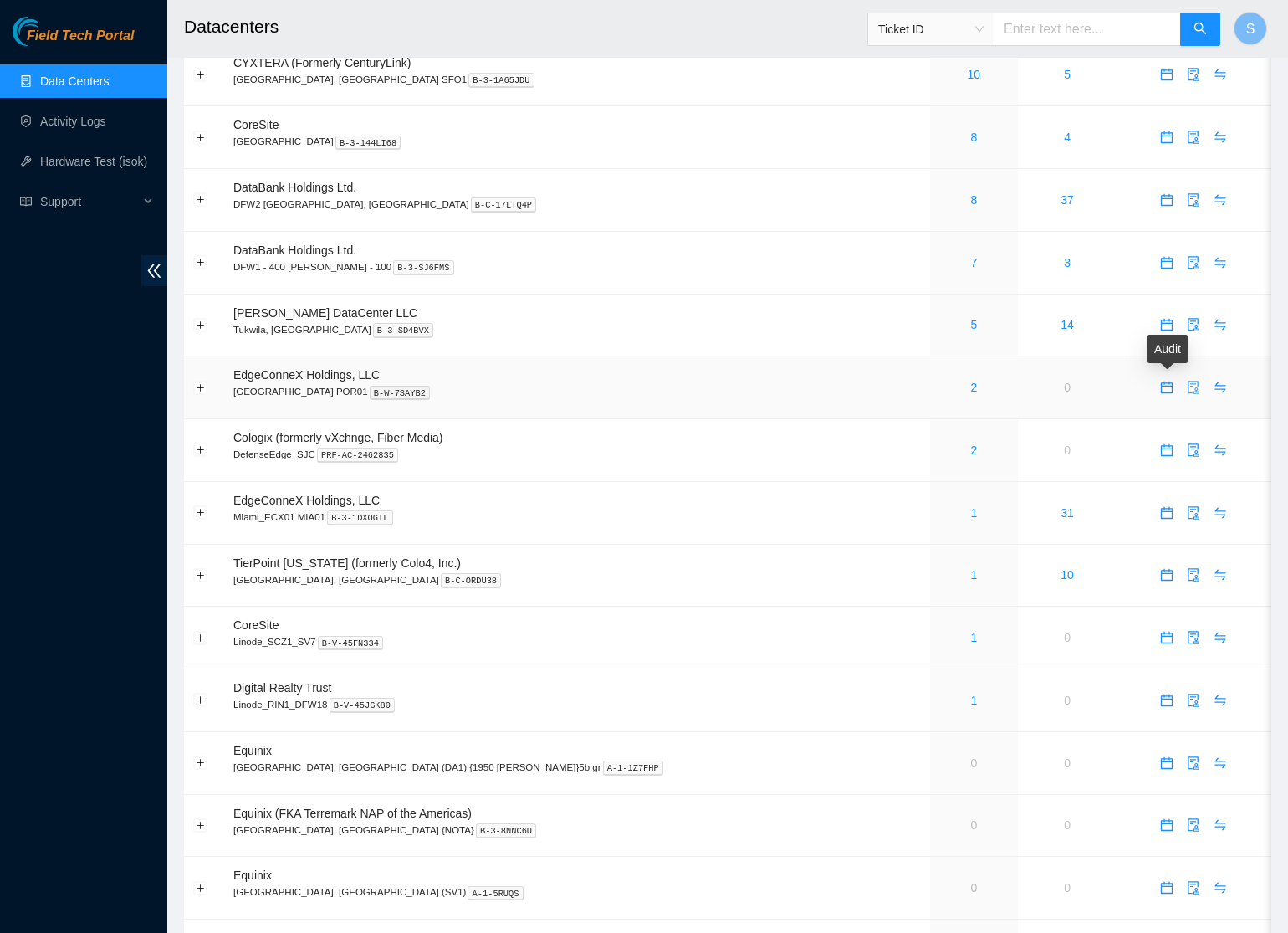
click at [1187, 387] on icon "audit" at bounding box center [1193, 387] width 14 height 14
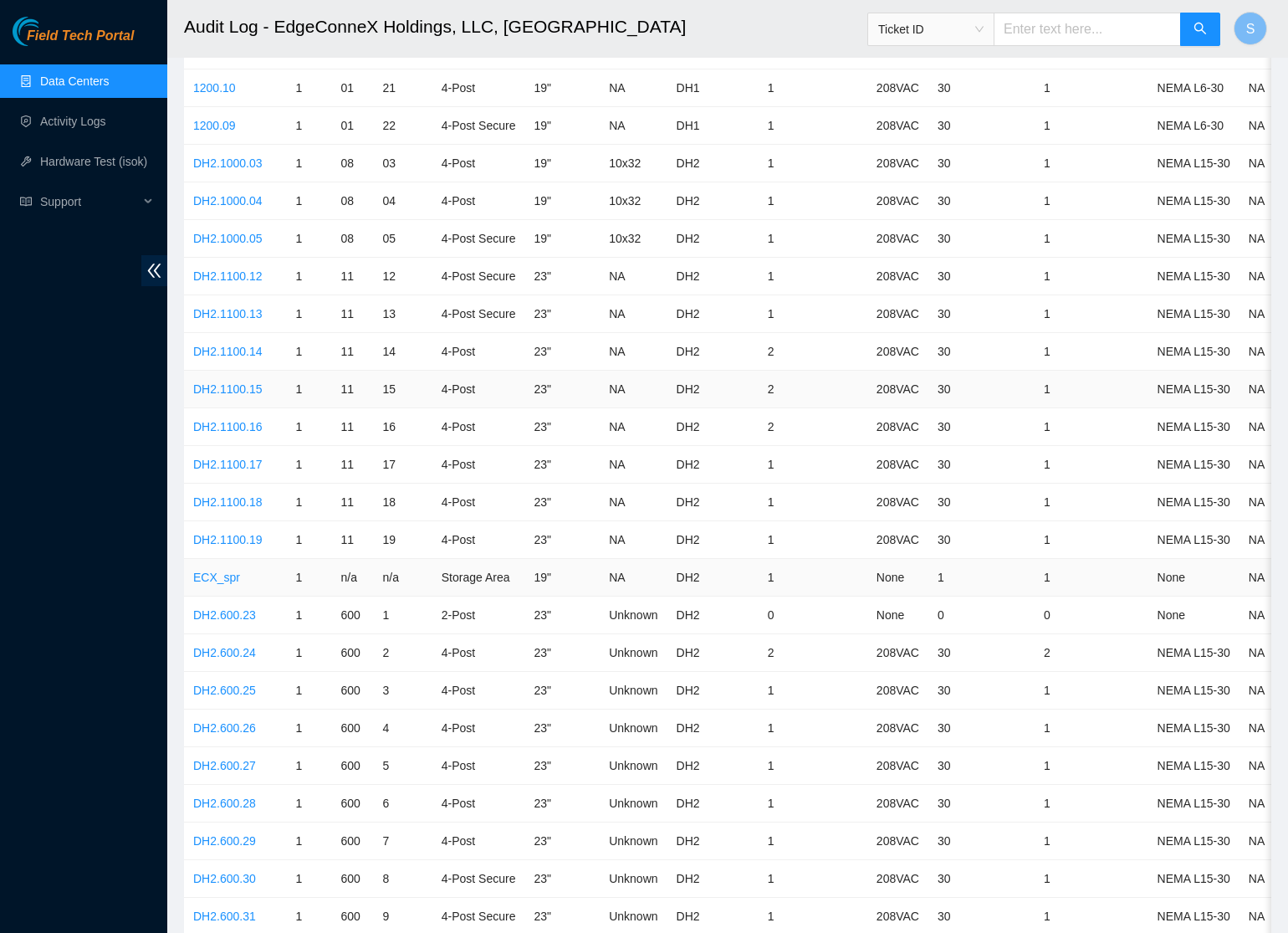
scroll to position [183, 0]
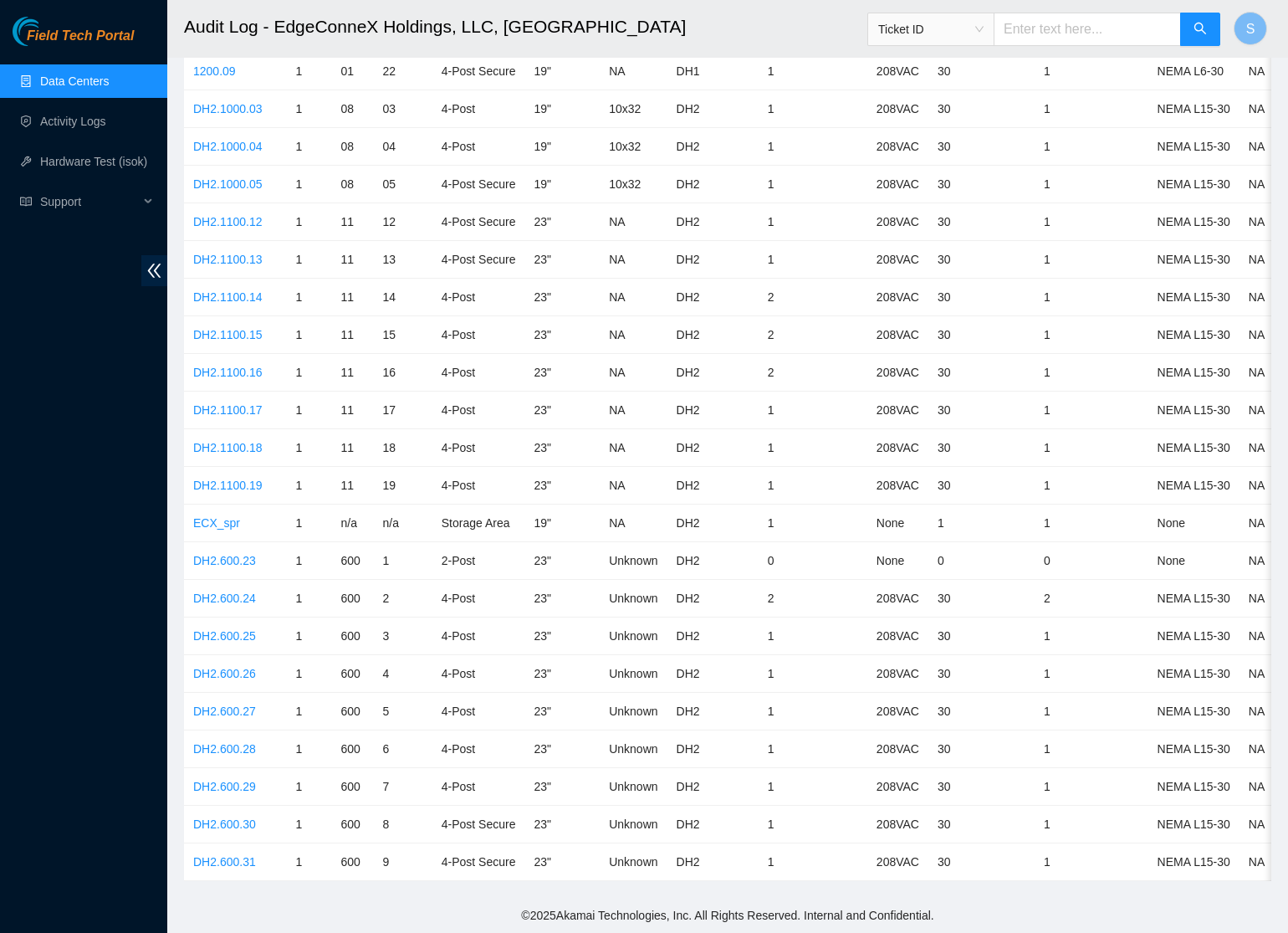
click at [970, 29] on span "Ticket ID" at bounding box center [931, 28] width 106 height 25
click at [939, 119] on div "Rack Number" at bounding box center [932, 127] width 106 height 18
click at [1091, 21] on input "text" at bounding box center [1088, 29] width 187 height 34
paste input "rack_number = C618-412"
drag, startPoint x: 1103, startPoint y: 27, endPoint x: 961, endPoint y: 57, distance: 145.1
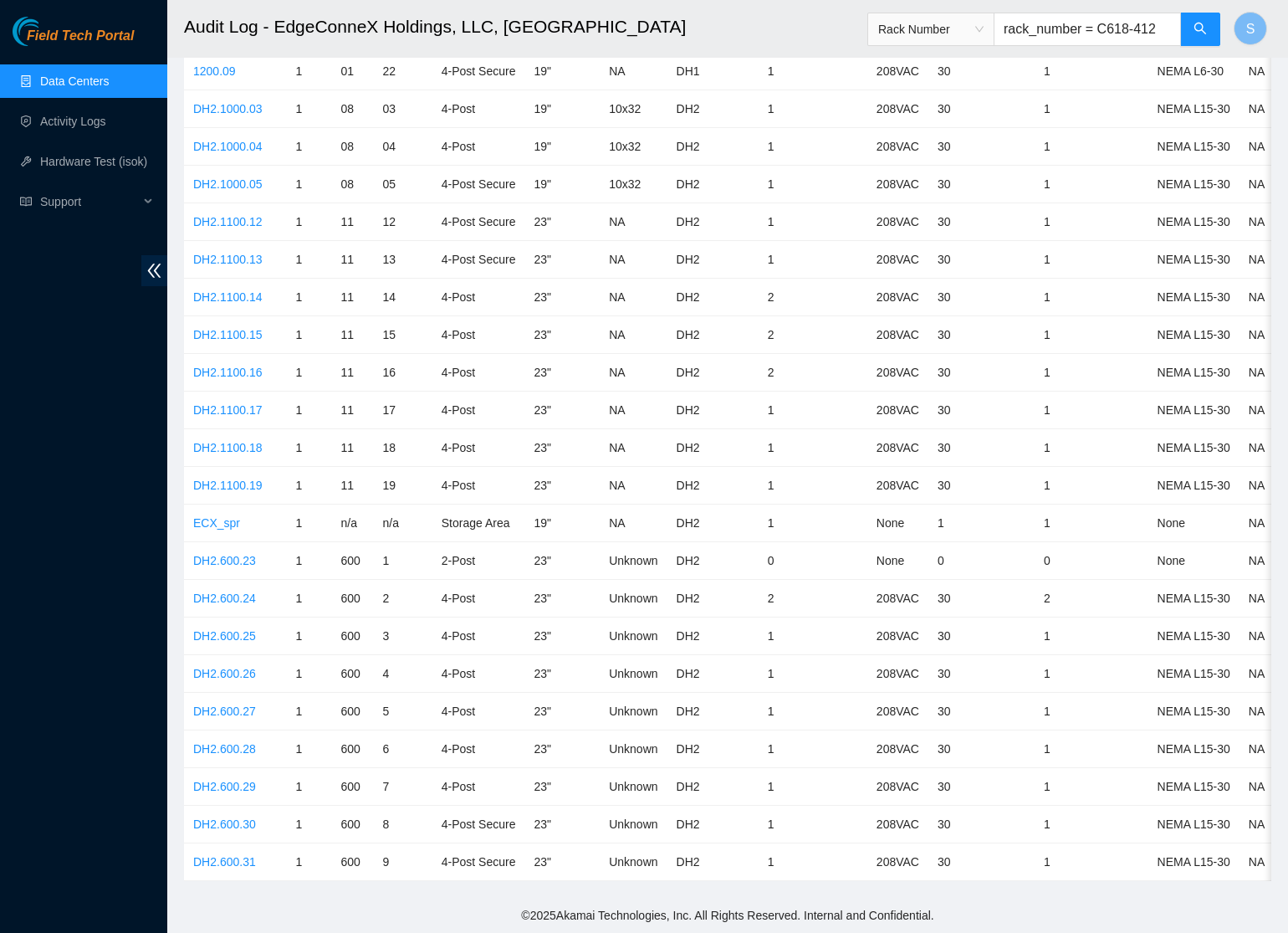
click at [961, 57] on header "Audit Log - EdgeConneX Holdings, LLC, Portland POR01 Rack Number rack_number = …" at bounding box center [811, 28] width 1288 height 58
click at [1104, 29] on input "rack_number = C618-412" at bounding box center [1088, 29] width 187 height 34
type input "C618-412"
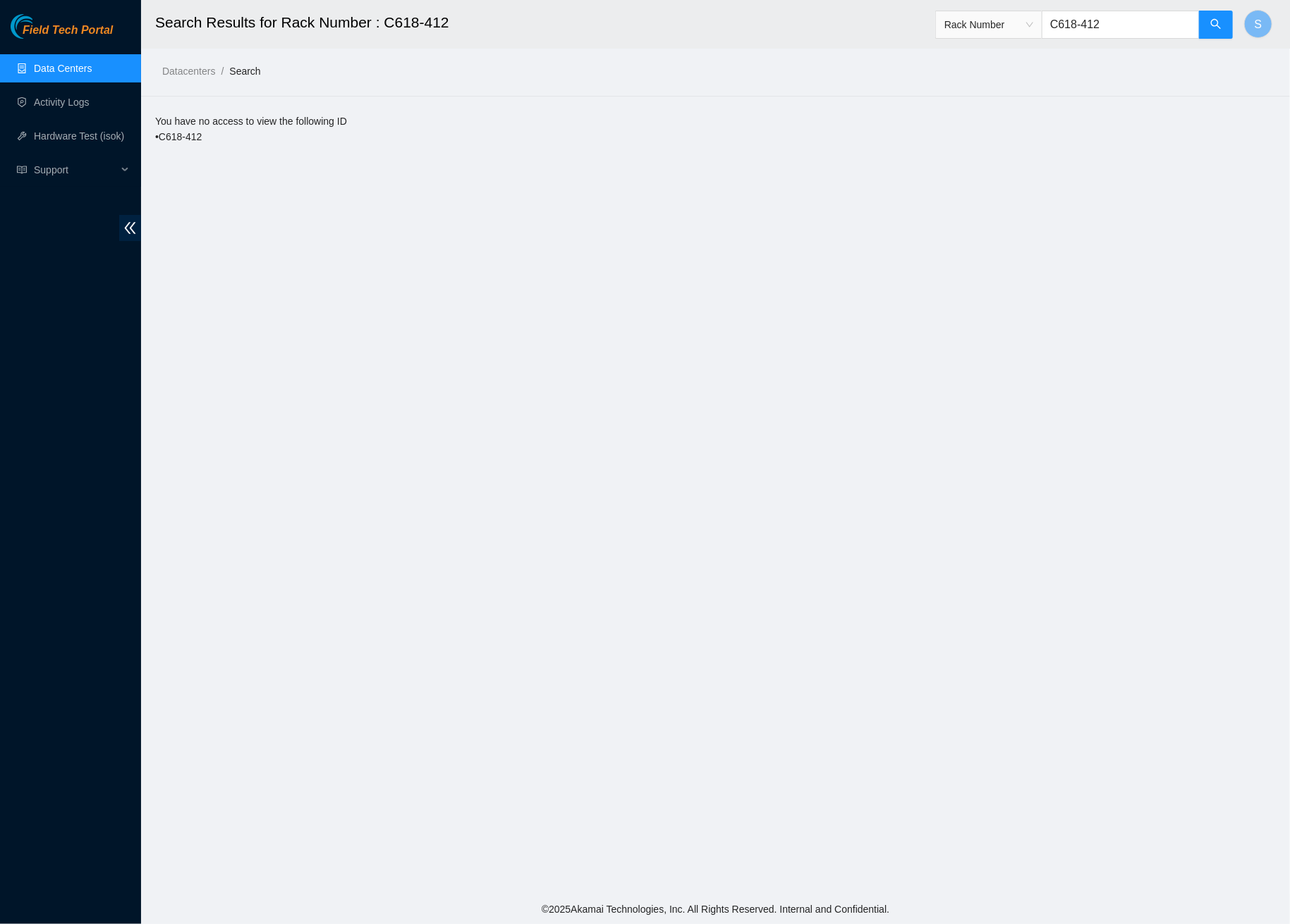
click at [78, 29] on span "Field Tech Portal" at bounding box center [67, 30] width 91 height 13
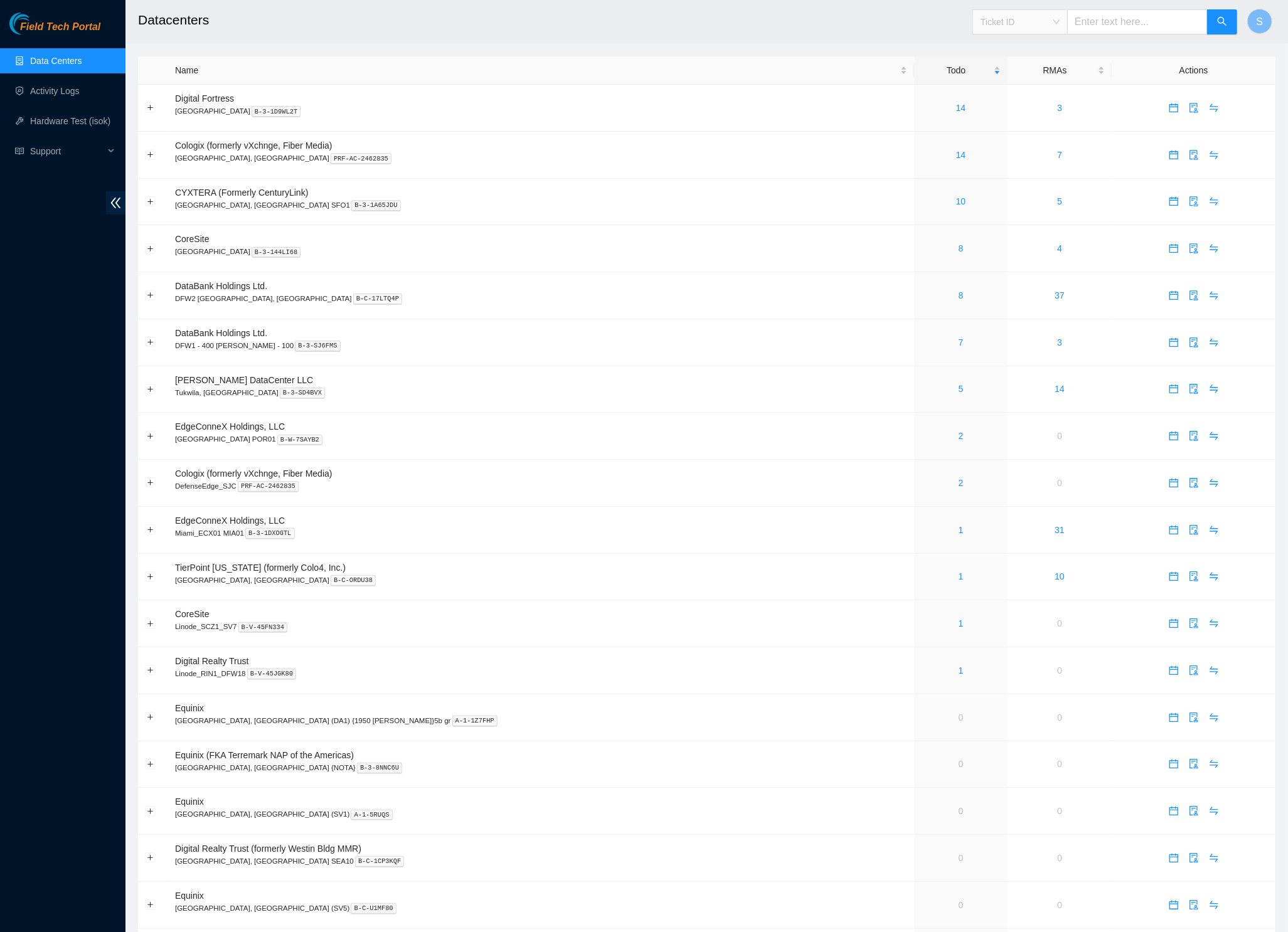
click at [1048, 21] on span "Ticket ID" at bounding box center [1020, 21] width 79 height 19
click at [1027, 88] on div "Rack Number" at bounding box center [1017, 86] width 80 height 14
click at [1107, 23] on input "text" at bounding box center [1137, 22] width 140 height 25
paste input "912-5"
type input "912-5"
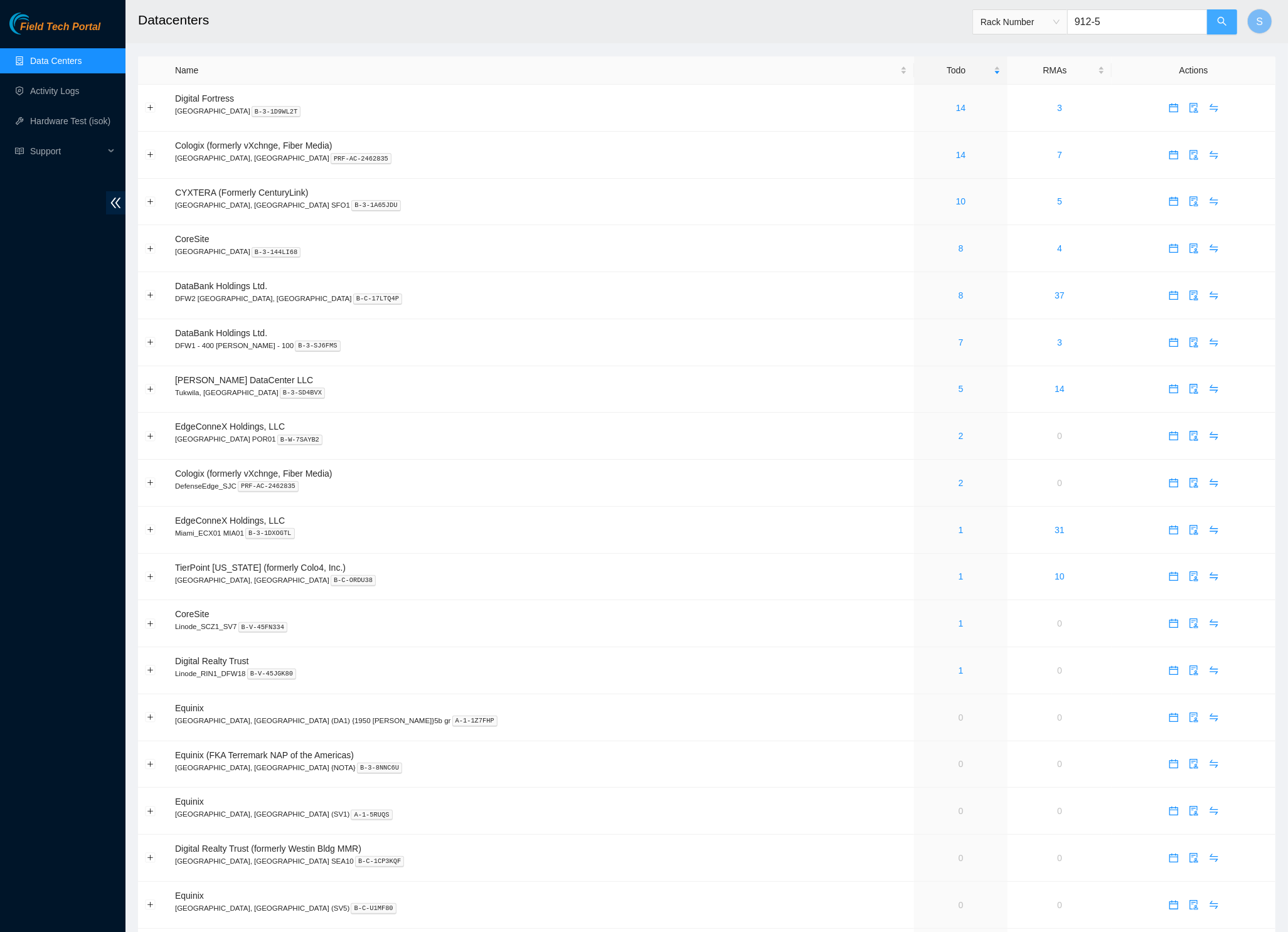
click at [1217, 21] on icon "search" at bounding box center [1222, 21] width 10 height 10
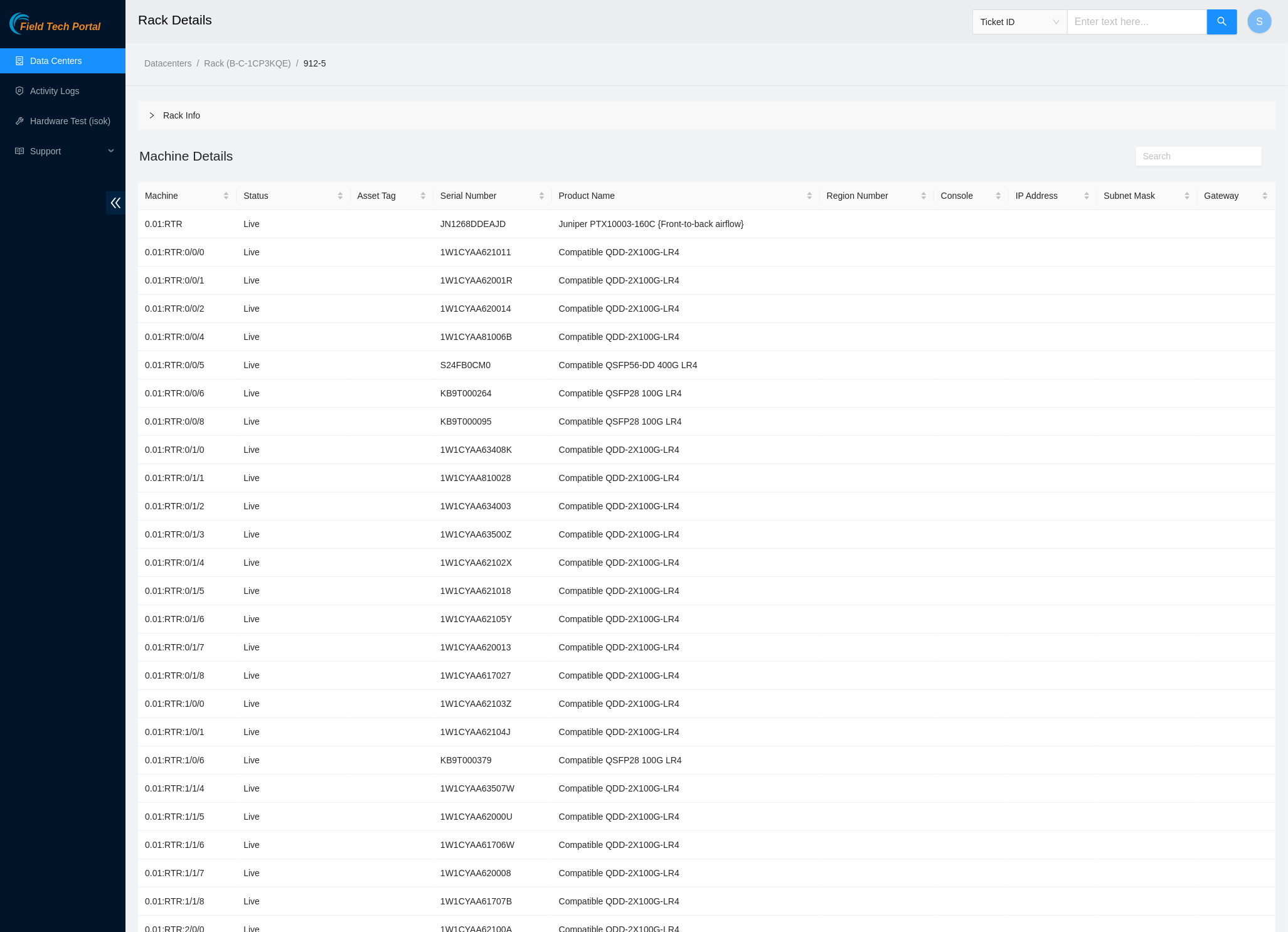
click at [206, 111] on div "Rack Info" at bounding box center [706, 115] width 1137 height 29
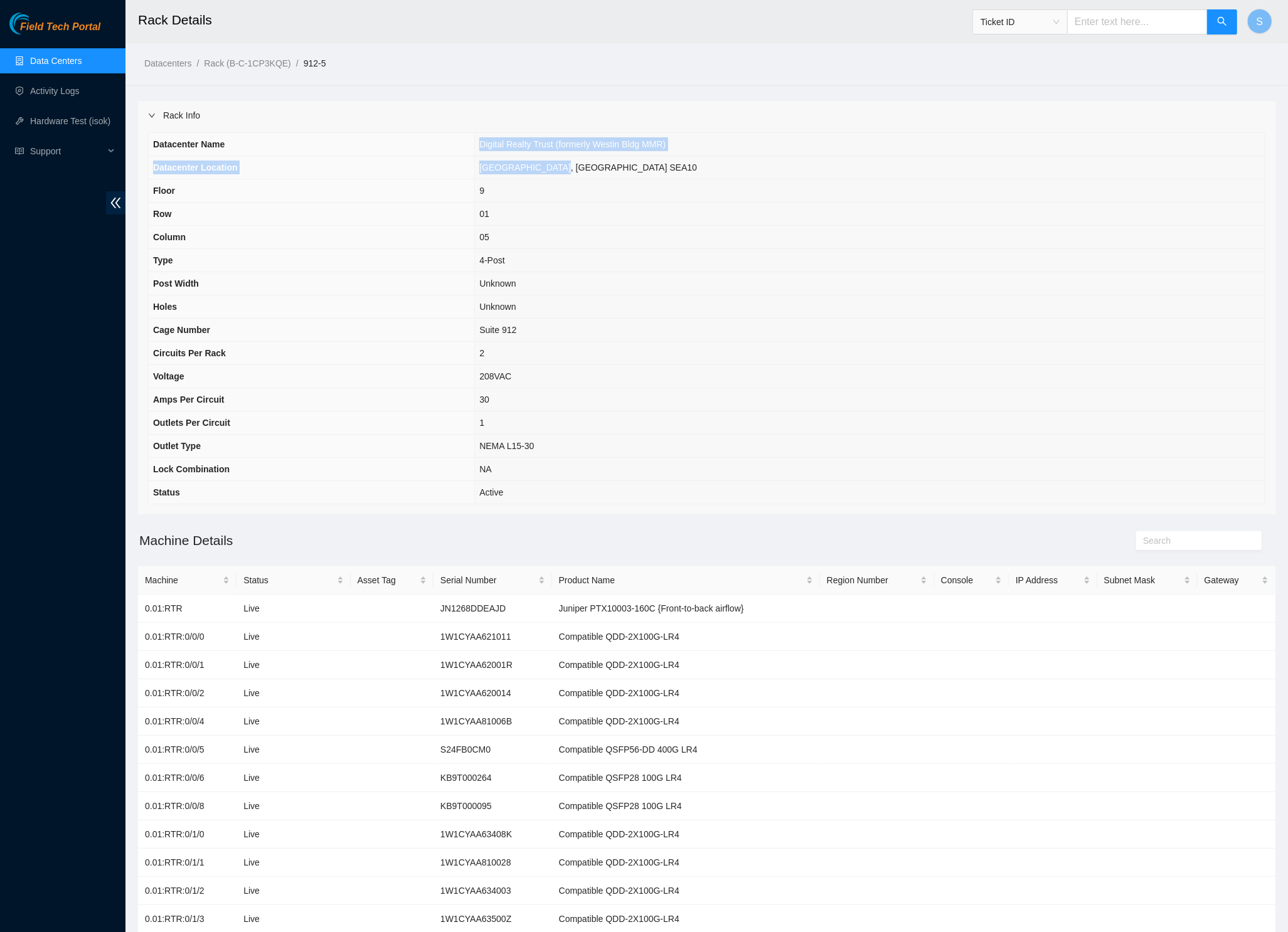
drag, startPoint x: 510, startPoint y: 144, endPoint x: 666, endPoint y: 163, distance: 157.2
click at [666, 163] on tbody "Datacenter Name Digital Realty Trust (formerly Westin Bldg MMR) Datacenter Loca…" at bounding box center [707, 318] width 1116 height 370
click at [740, 218] on td "01" at bounding box center [870, 214] width 790 height 23
click at [35, 21] on span "Field Tech Portal" at bounding box center [60, 27] width 81 height 12
